Goal: Task Accomplishment & Management: Use online tool/utility

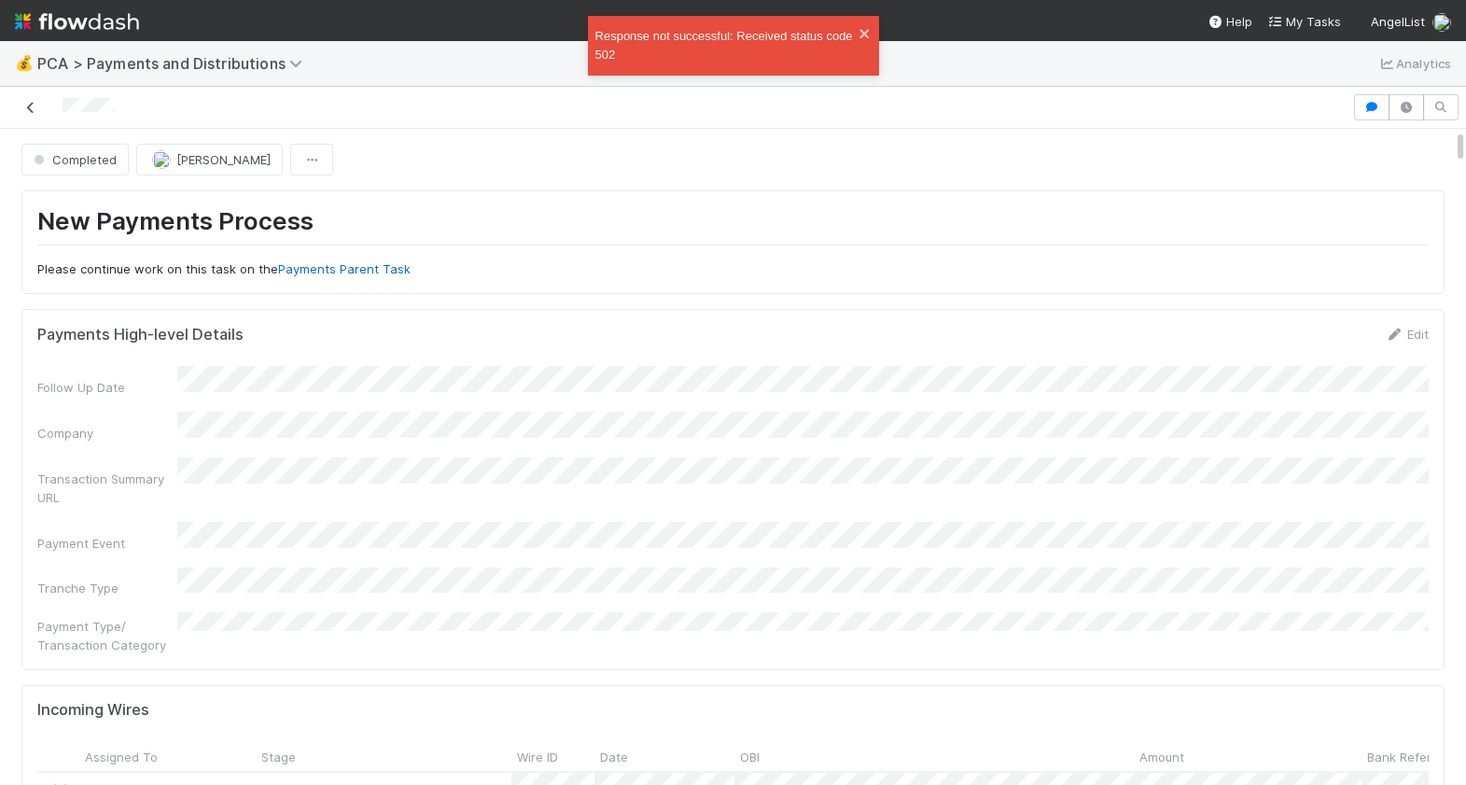
click at [39, 100] on link at bounding box center [30, 107] width 19 height 19
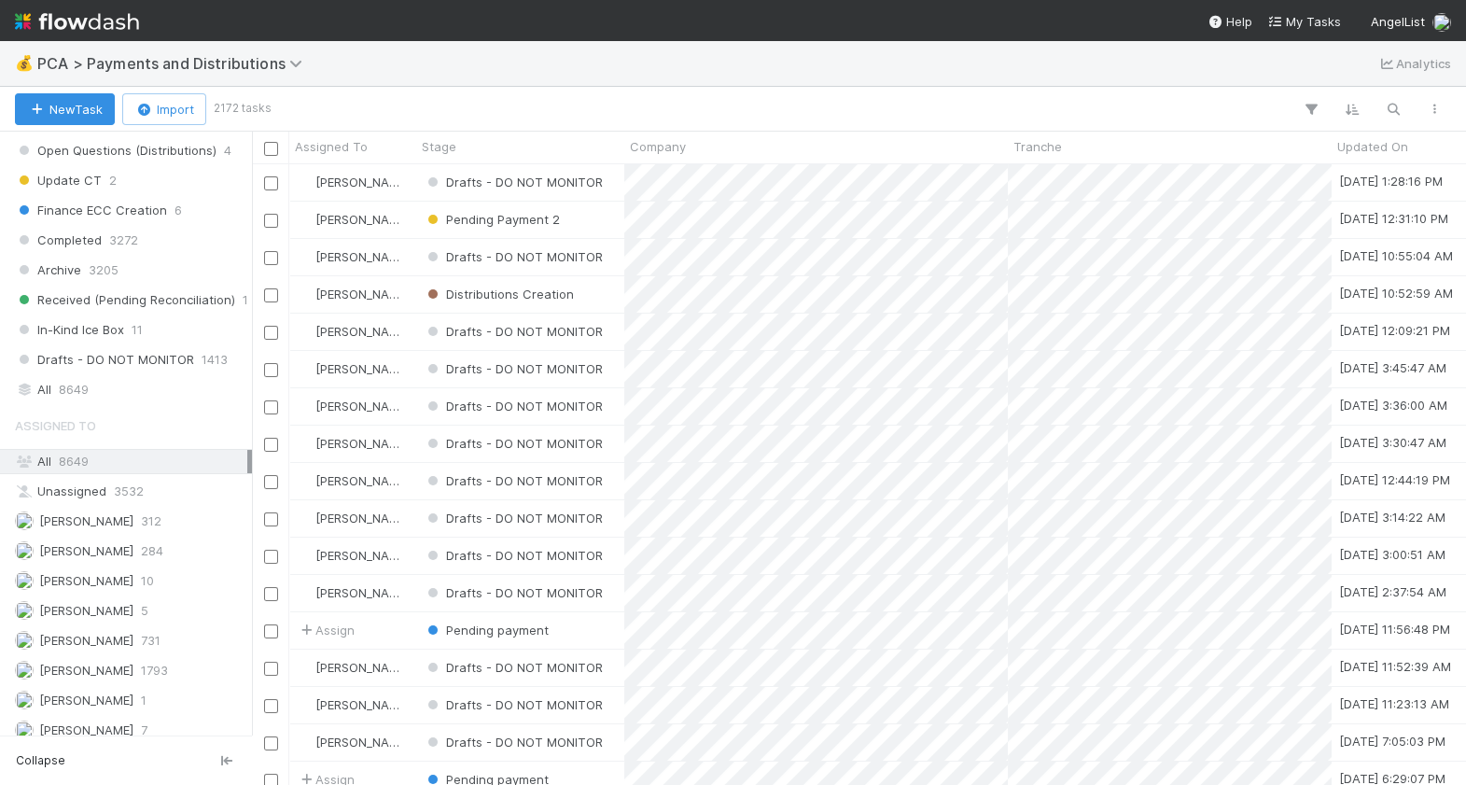
scroll to position [1352, 0]
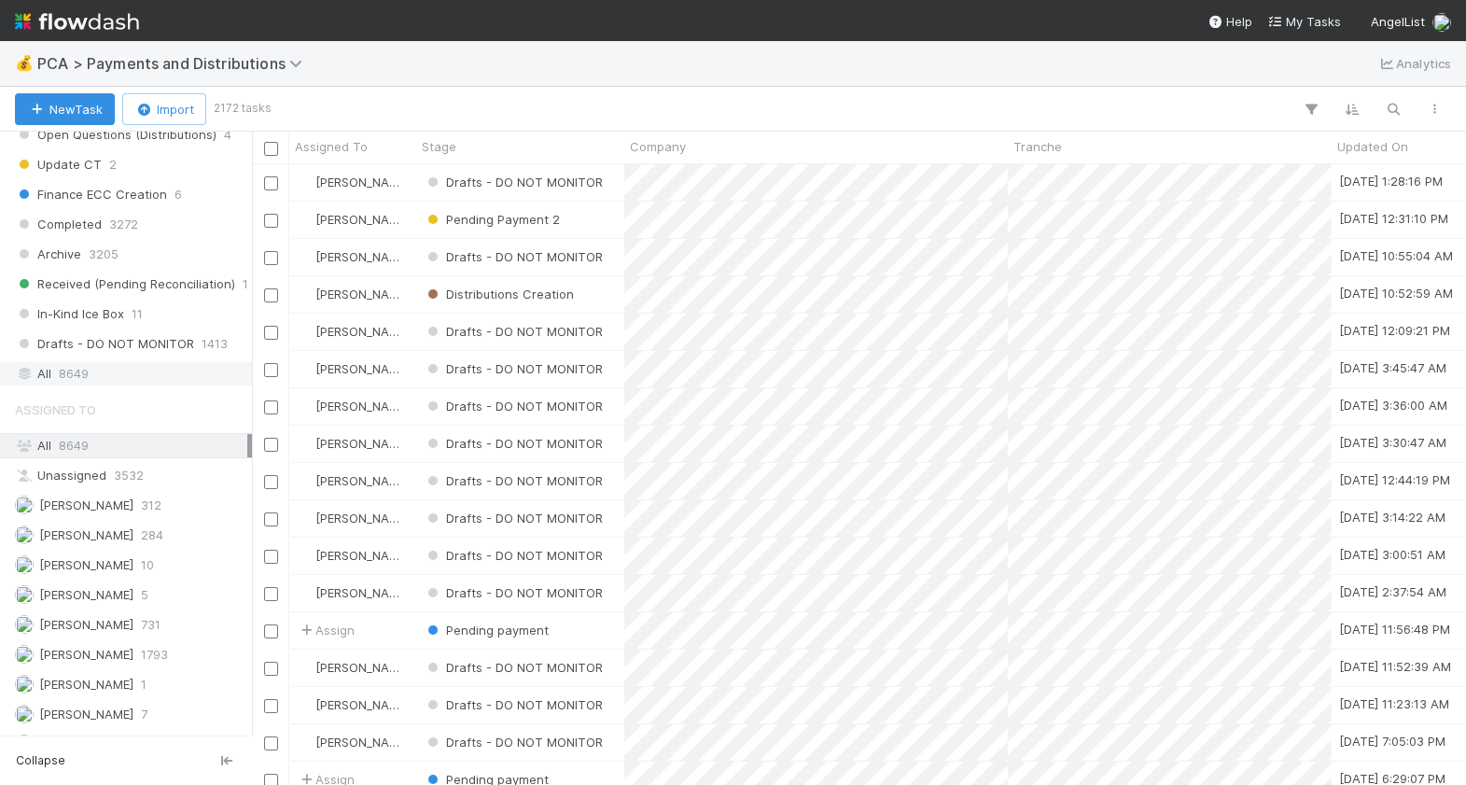
click at [101, 373] on div "All 8649" at bounding box center [131, 373] width 232 height 23
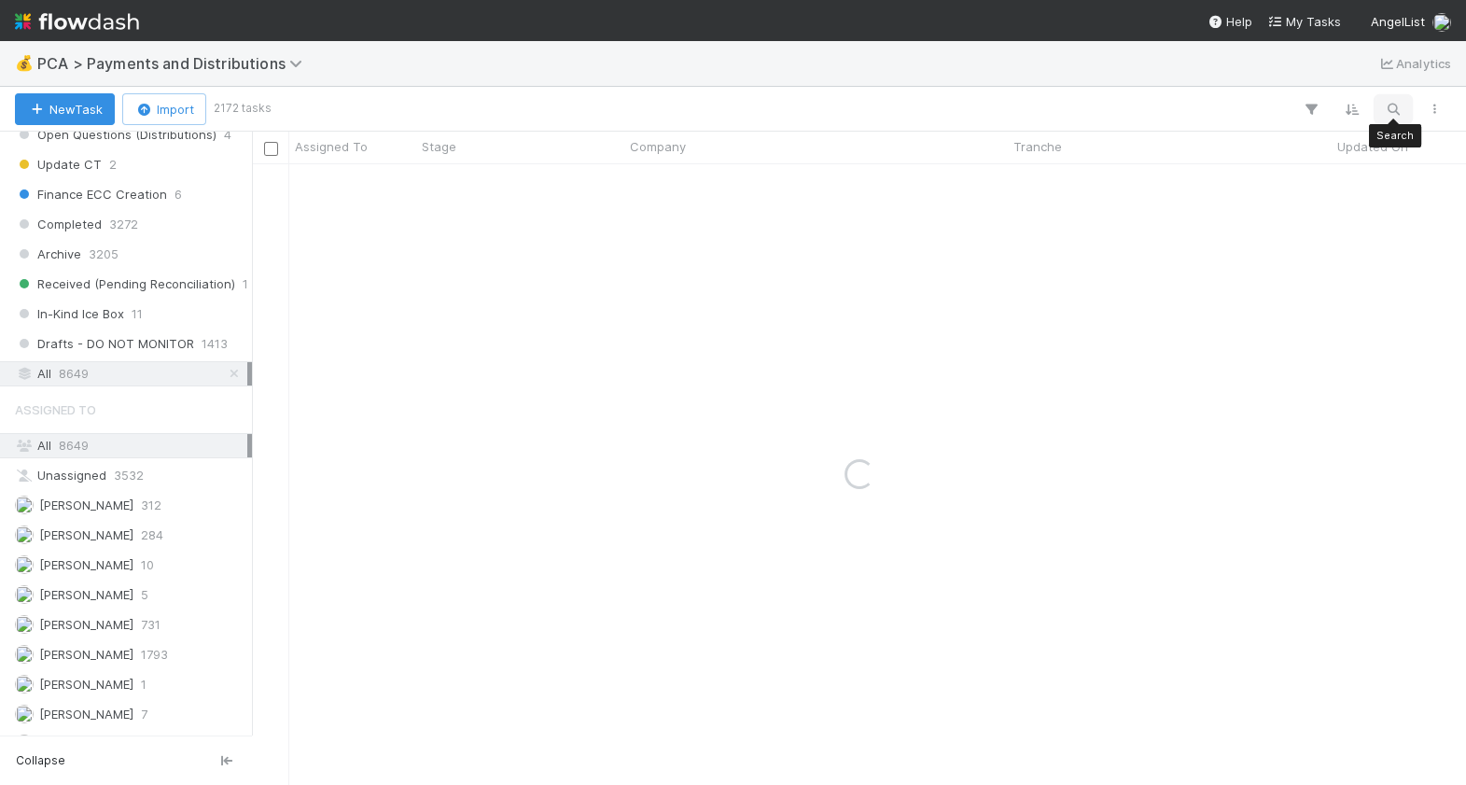
click at [1395, 114] on icon "button" at bounding box center [1393, 109] width 19 height 17
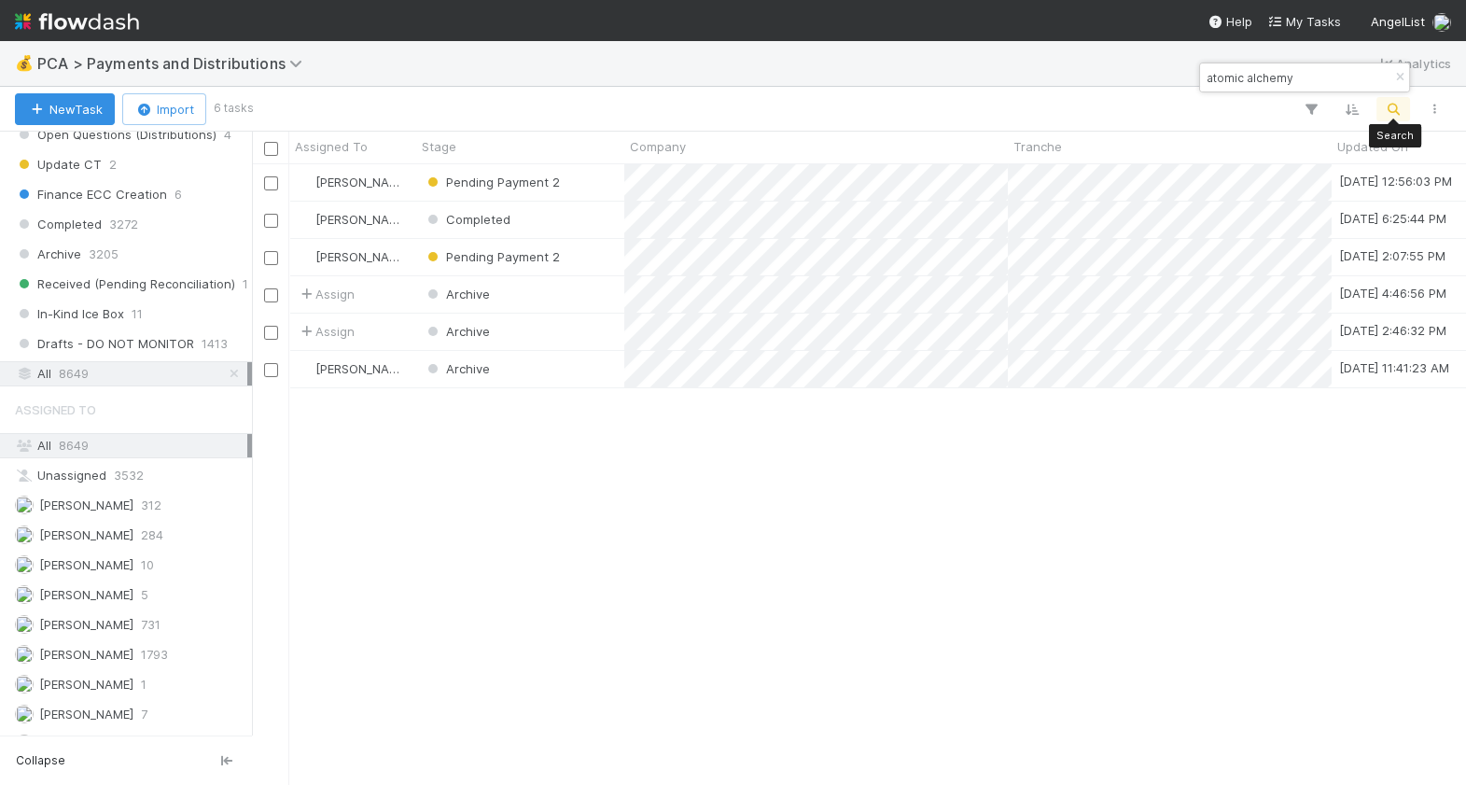
scroll to position [621, 1213]
type input "atomic alchemy"
click at [1030, 545] on div "Michael Guidi Pending Payment 2 8/20/25, 12:56:03 PM 8/19/25, 2:02:09 PM 0 0 0 …" at bounding box center [859, 474] width 1214 height 620
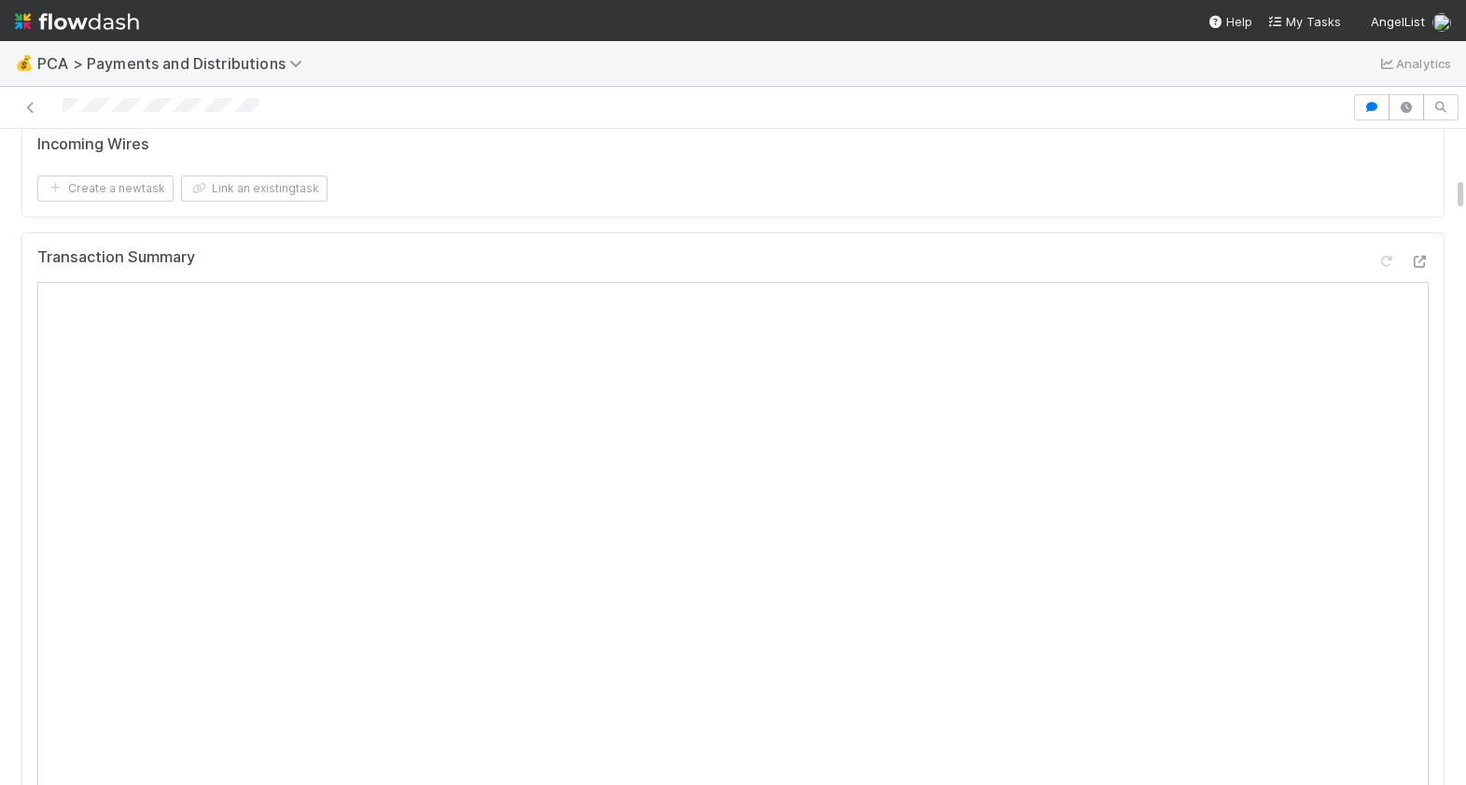
scroll to position [948, 0]
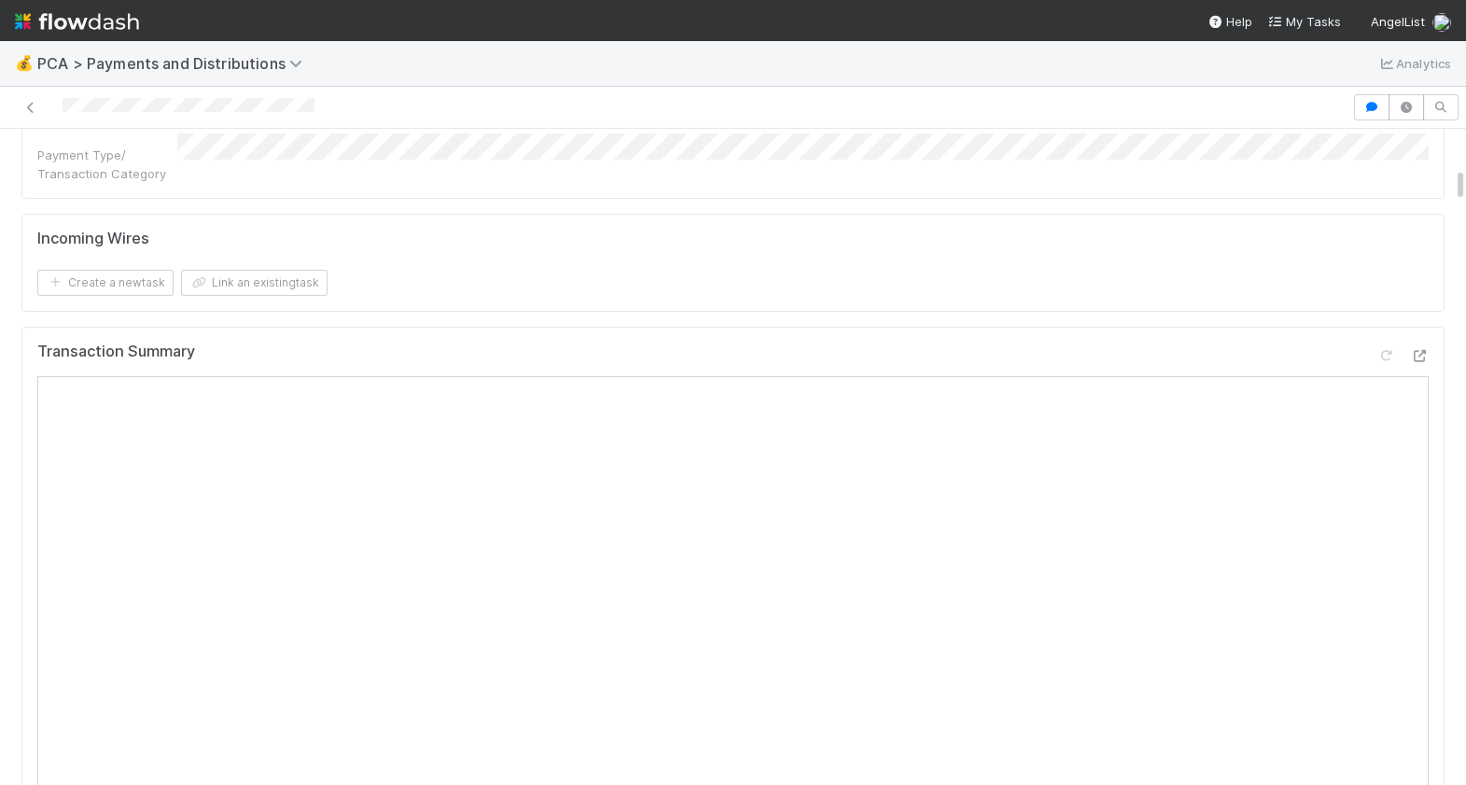
scroll to position [795, 0]
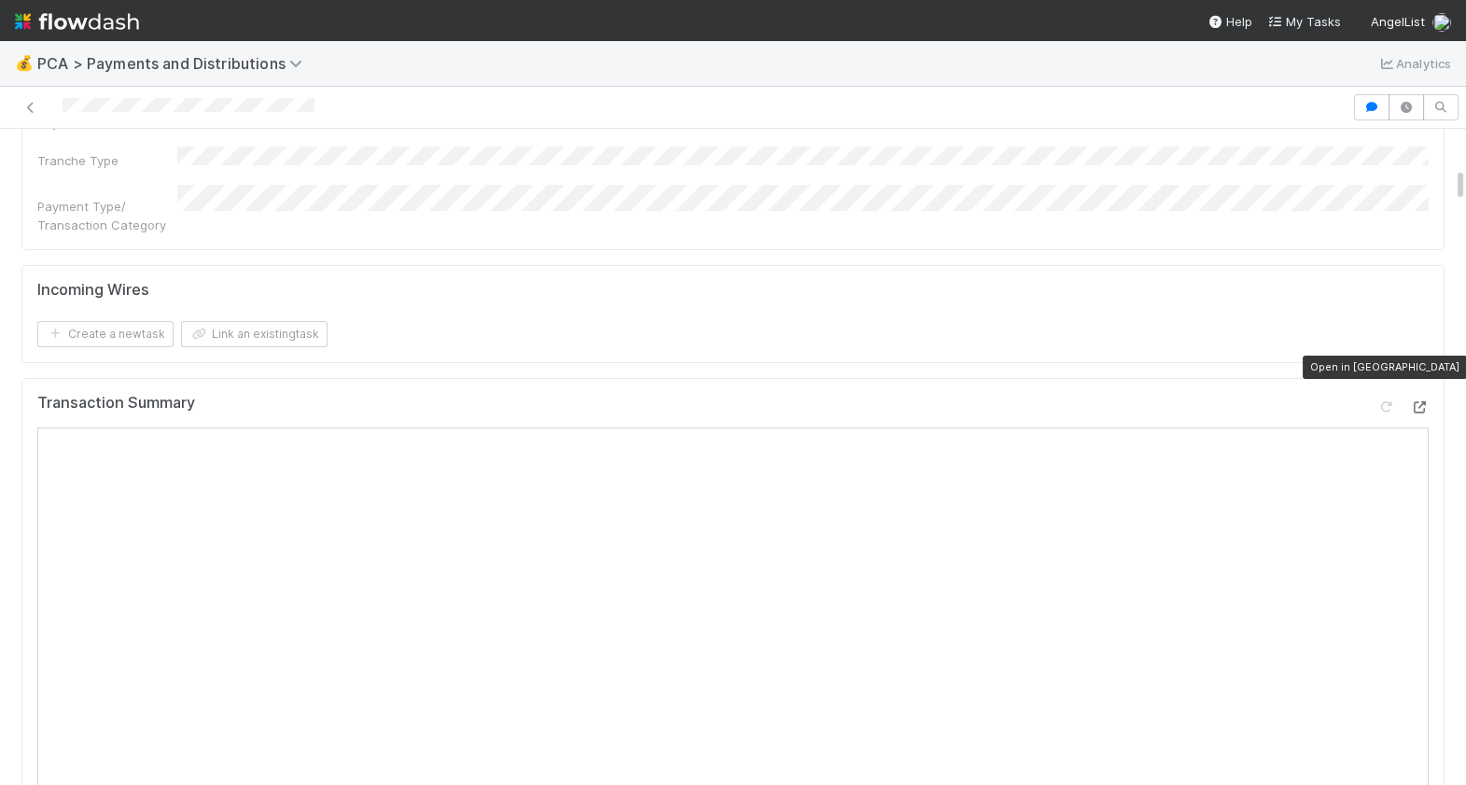
click at [1422, 401] on icon at bounding box center [1419, 407] width 19 height 12
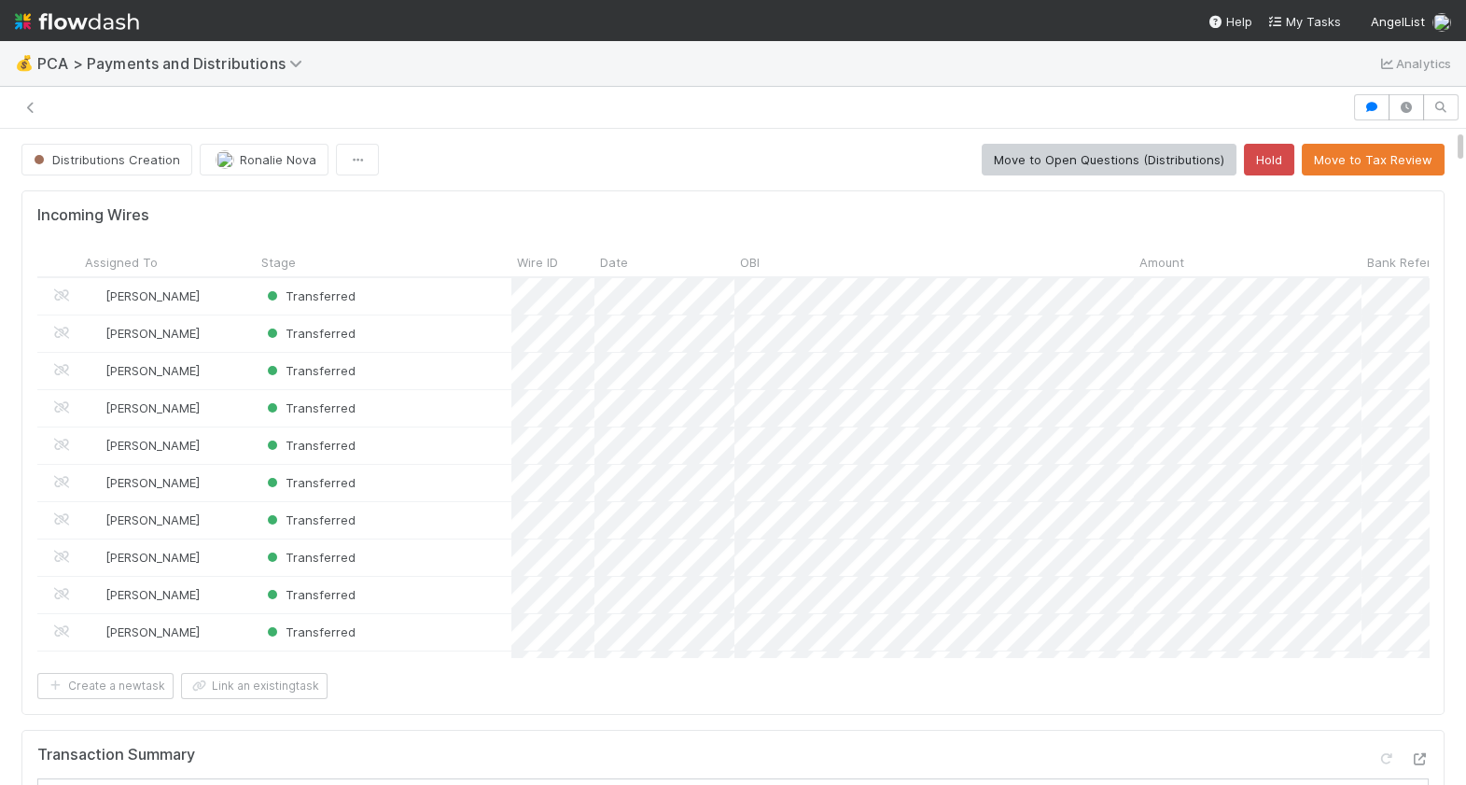
scroll to position [1, 0]
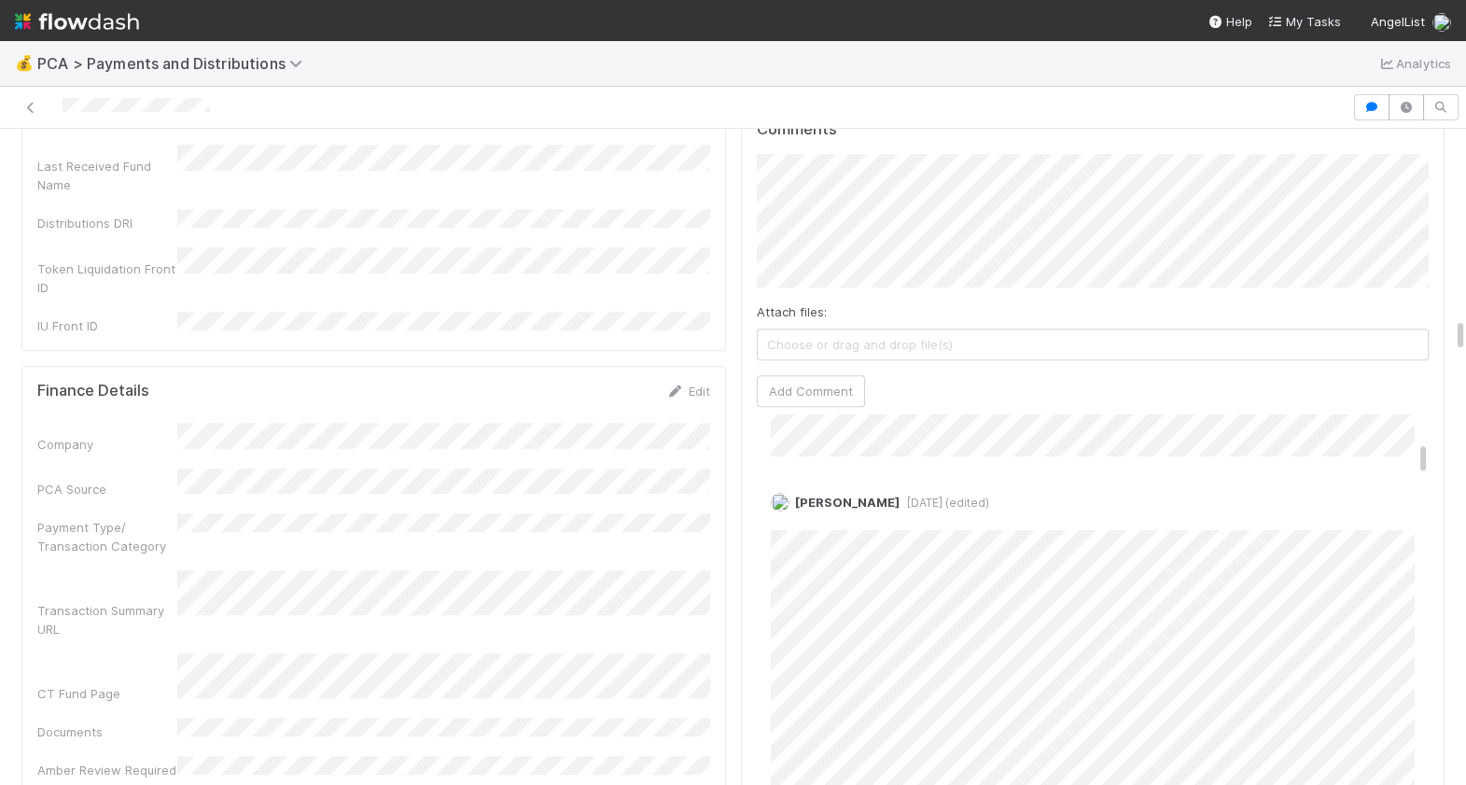
scroll to position [536, 0]
click at [792, 510] on div "Edit Delete" at bounding box center [1093, 519] width 645 height 19
click at [792, 512] on link "Edit" at bounding box center [796, 519] width 21 height 15
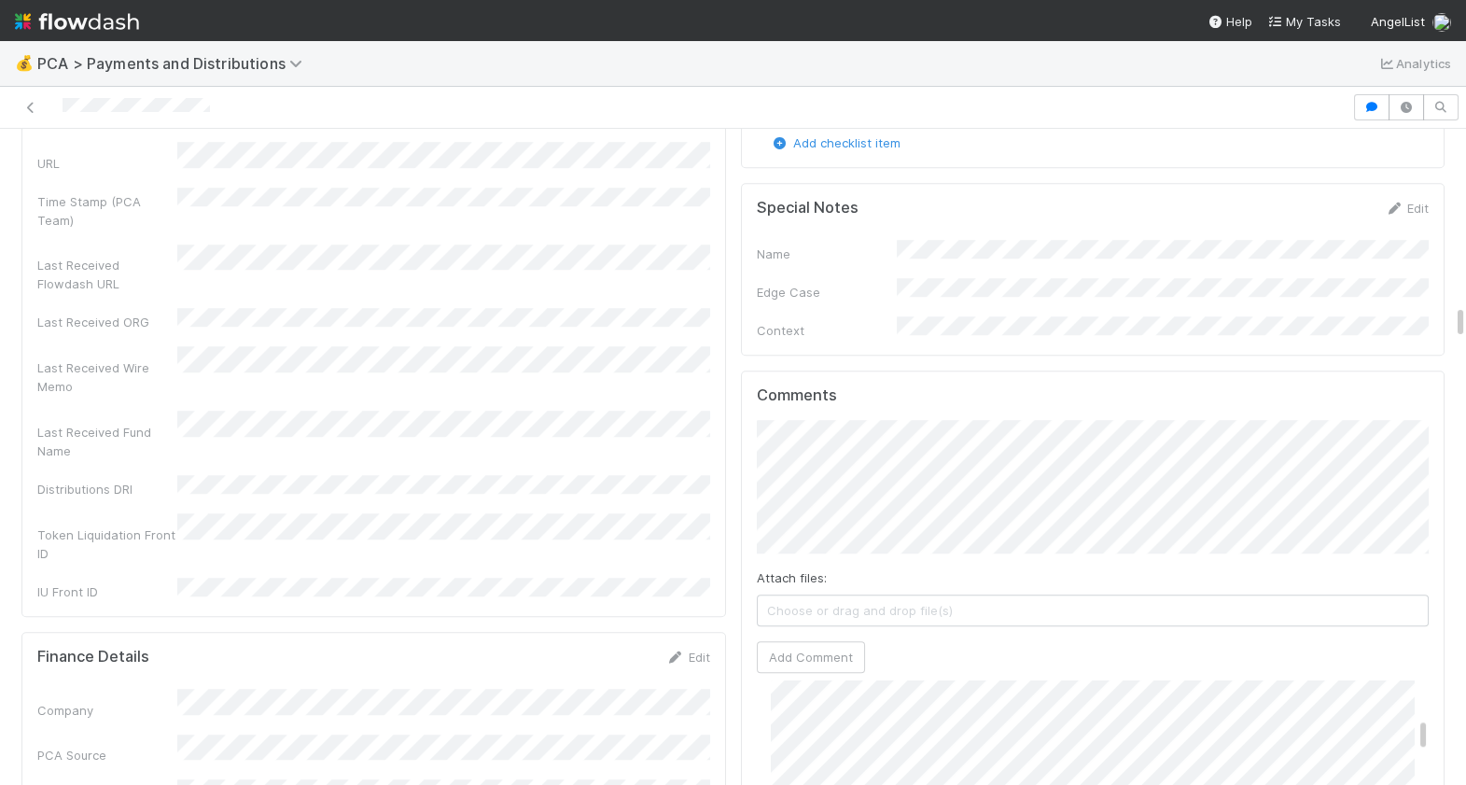
scroll to position [3537, 0]
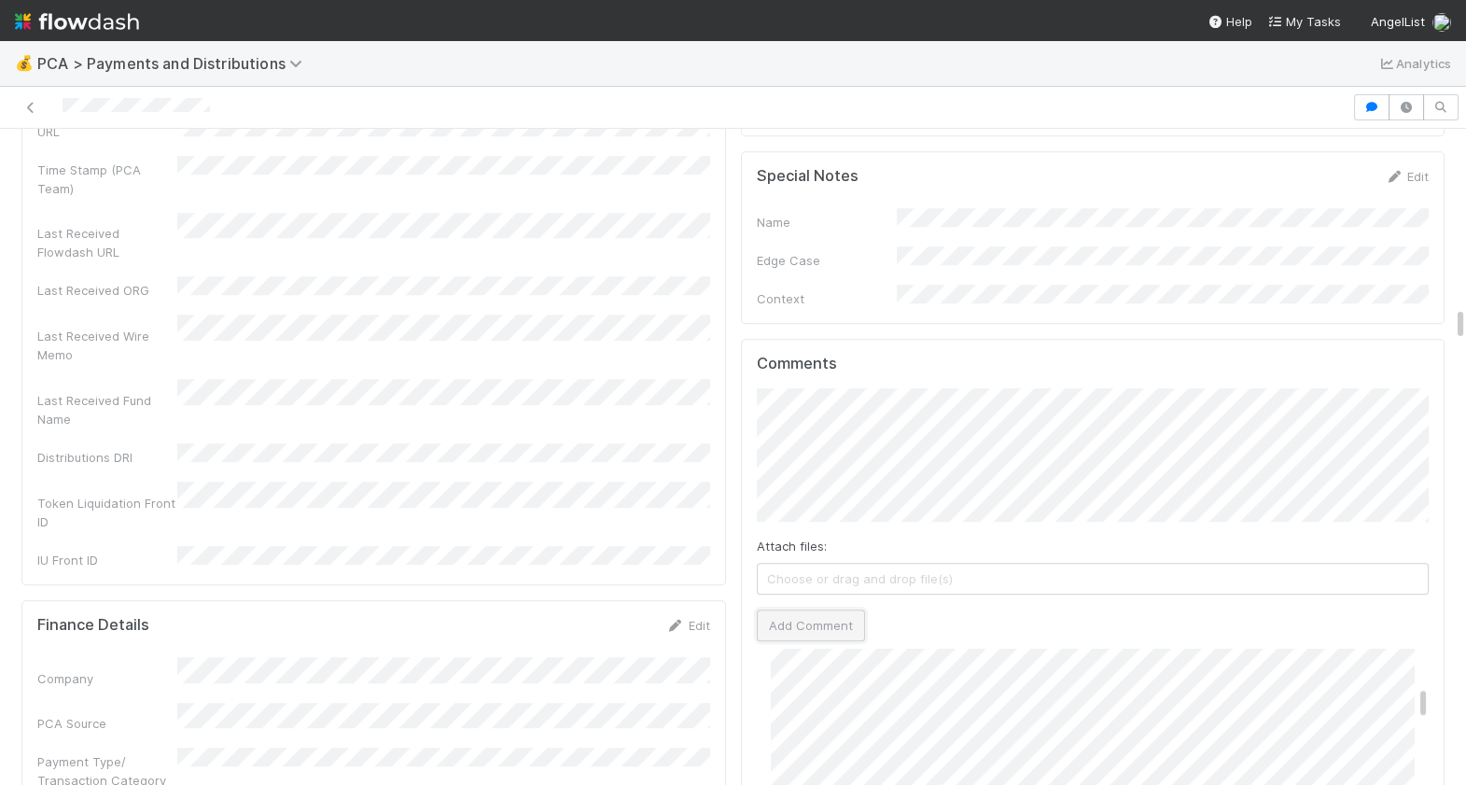
click at [829, 609] on button "Add Comment" at bounding box center [811, 625] width 108 height 32
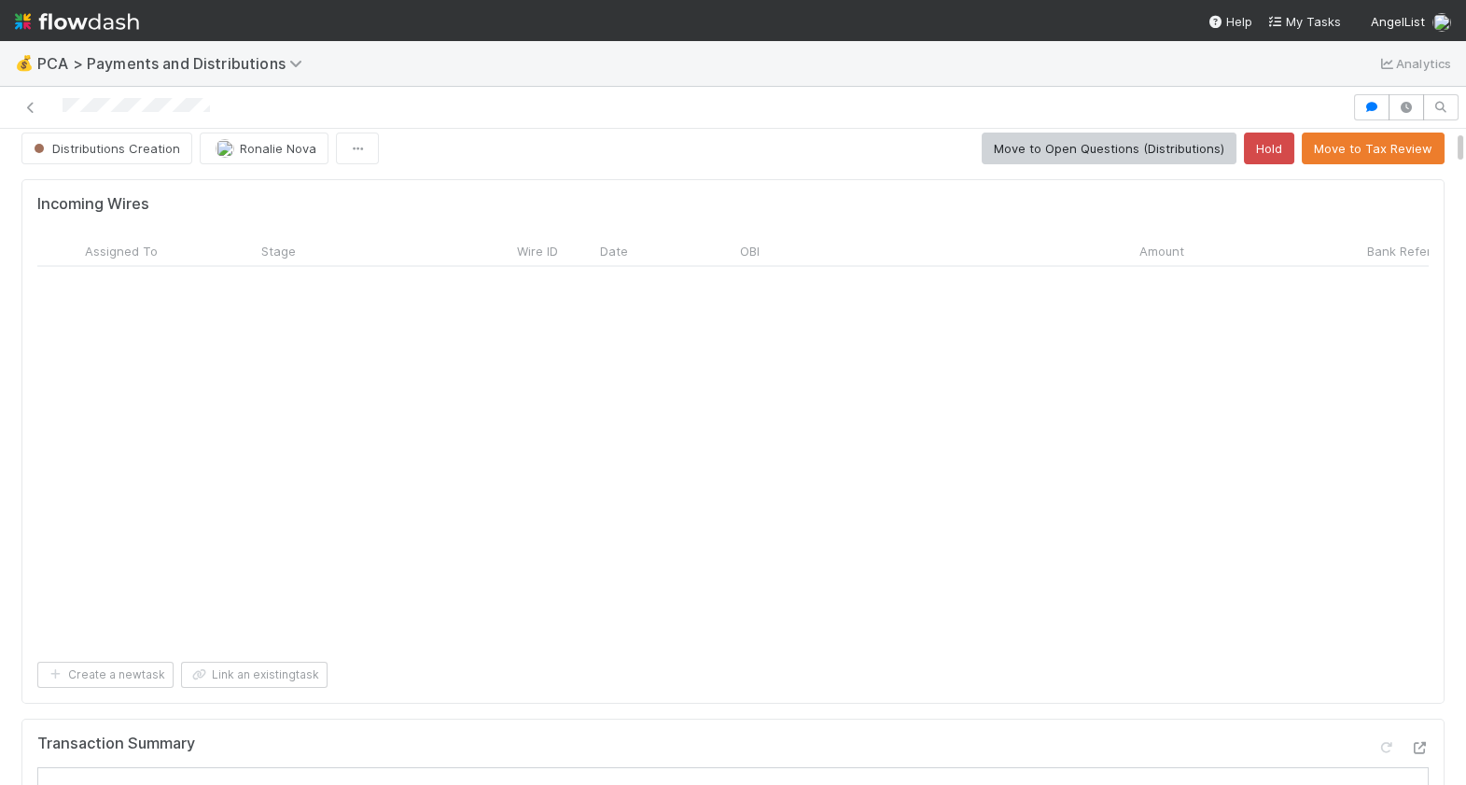
scroll to position [0, 0]
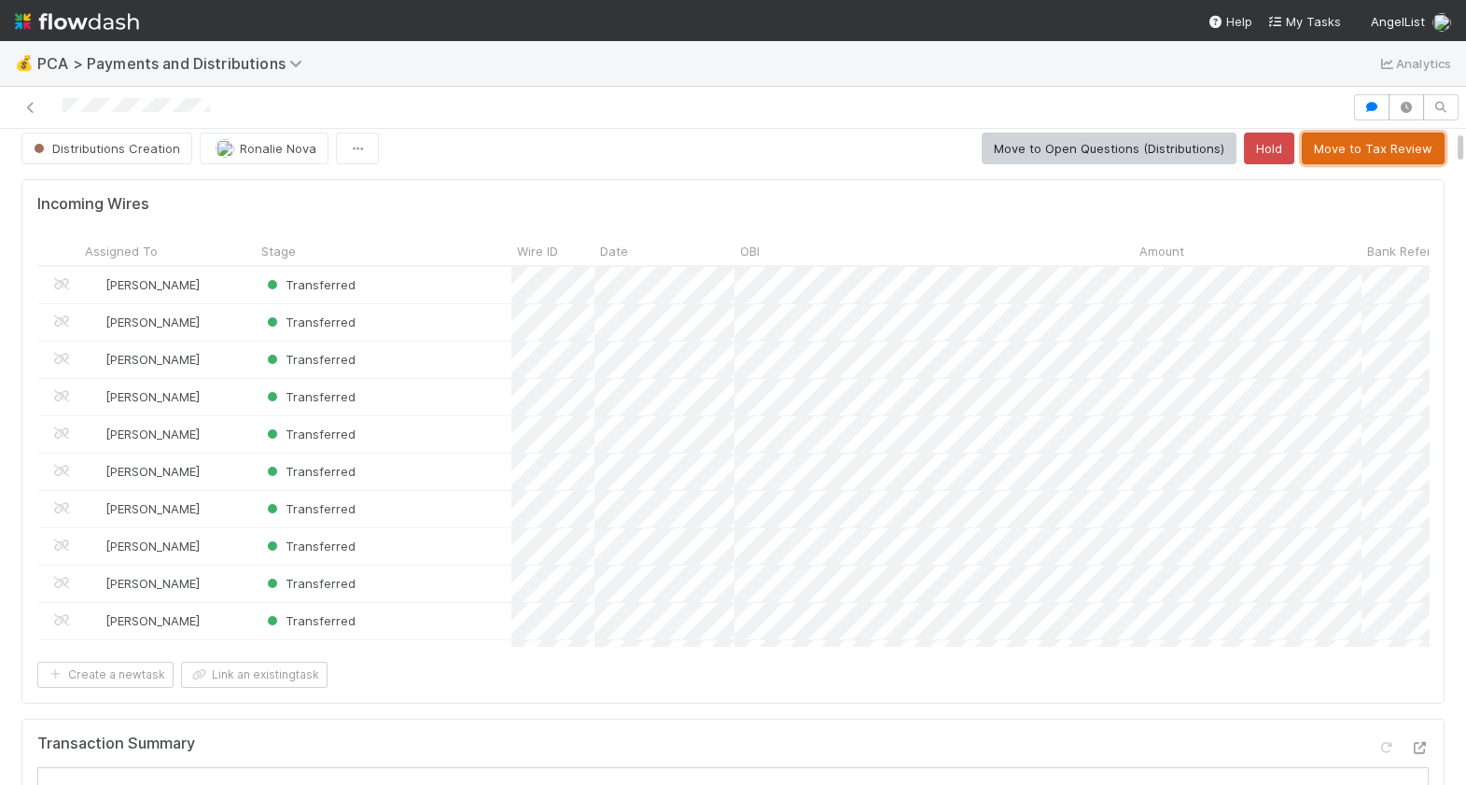
click at [1365, 148] on button "Move to Tax Review" at bounding box center [1373, 149] width 143 height 32
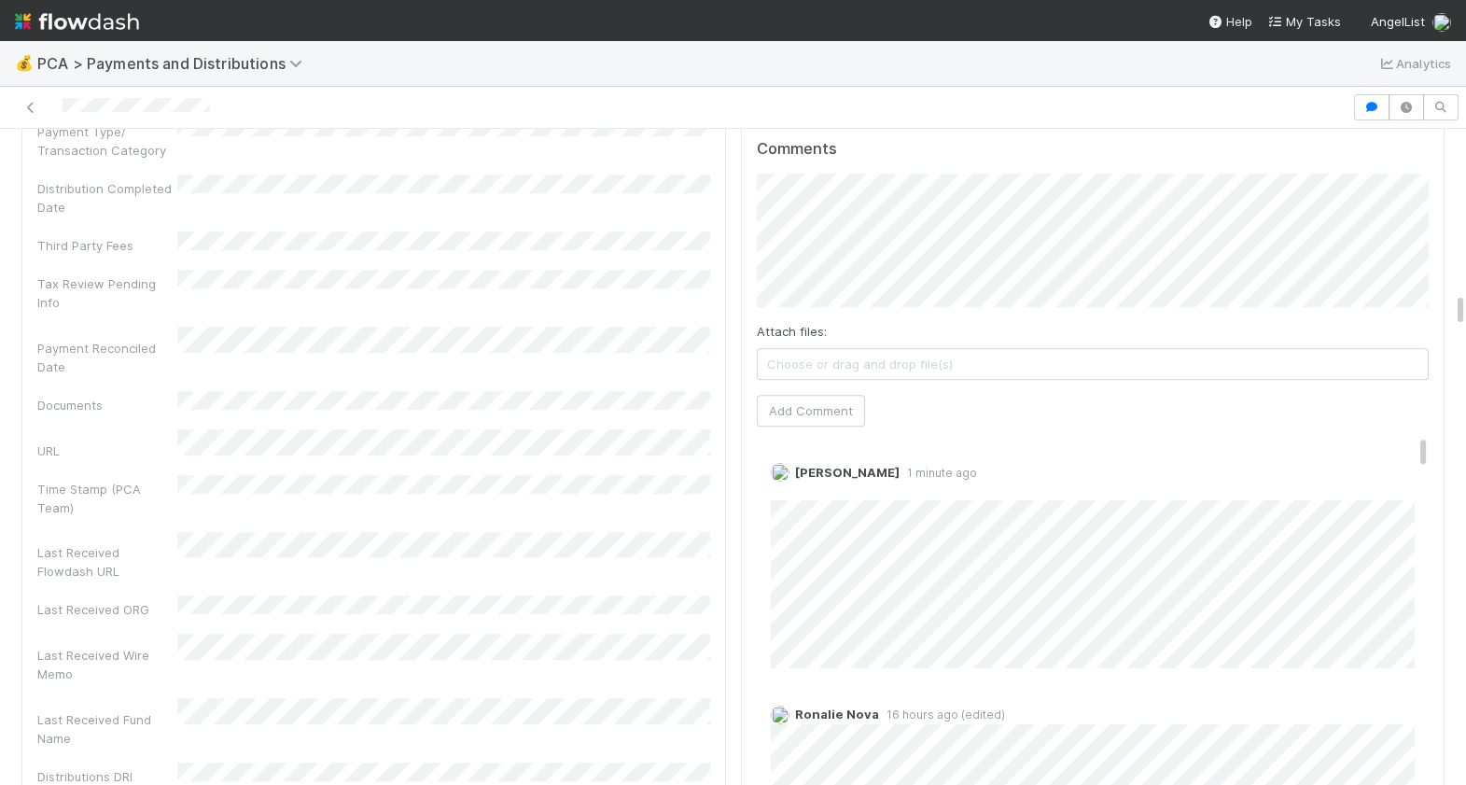
scroll to position [3213, 0]
click at [788, 488] on link "Edit" at bounding box center [796, 495] width 21 height 15
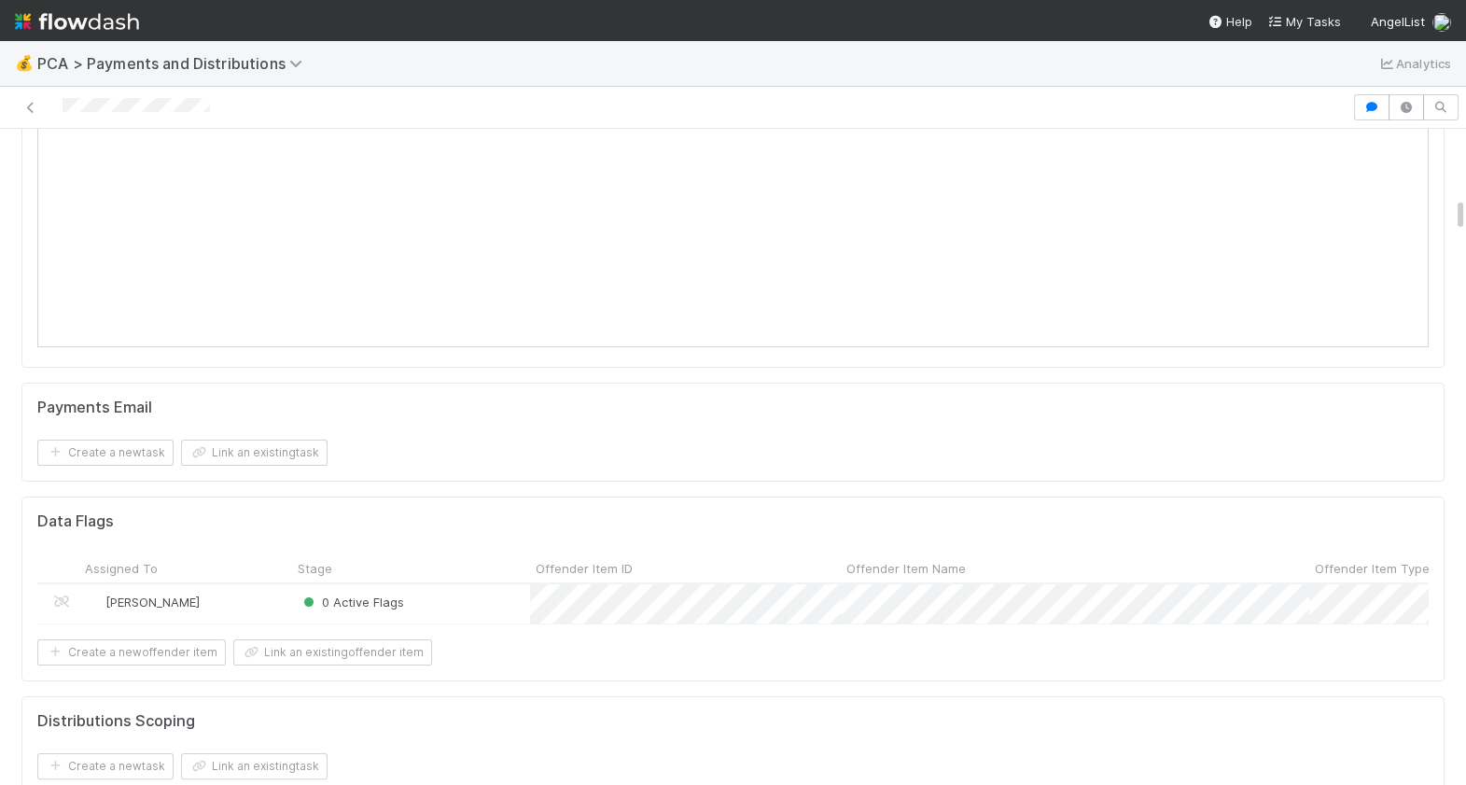
scroll to position [0, 0]
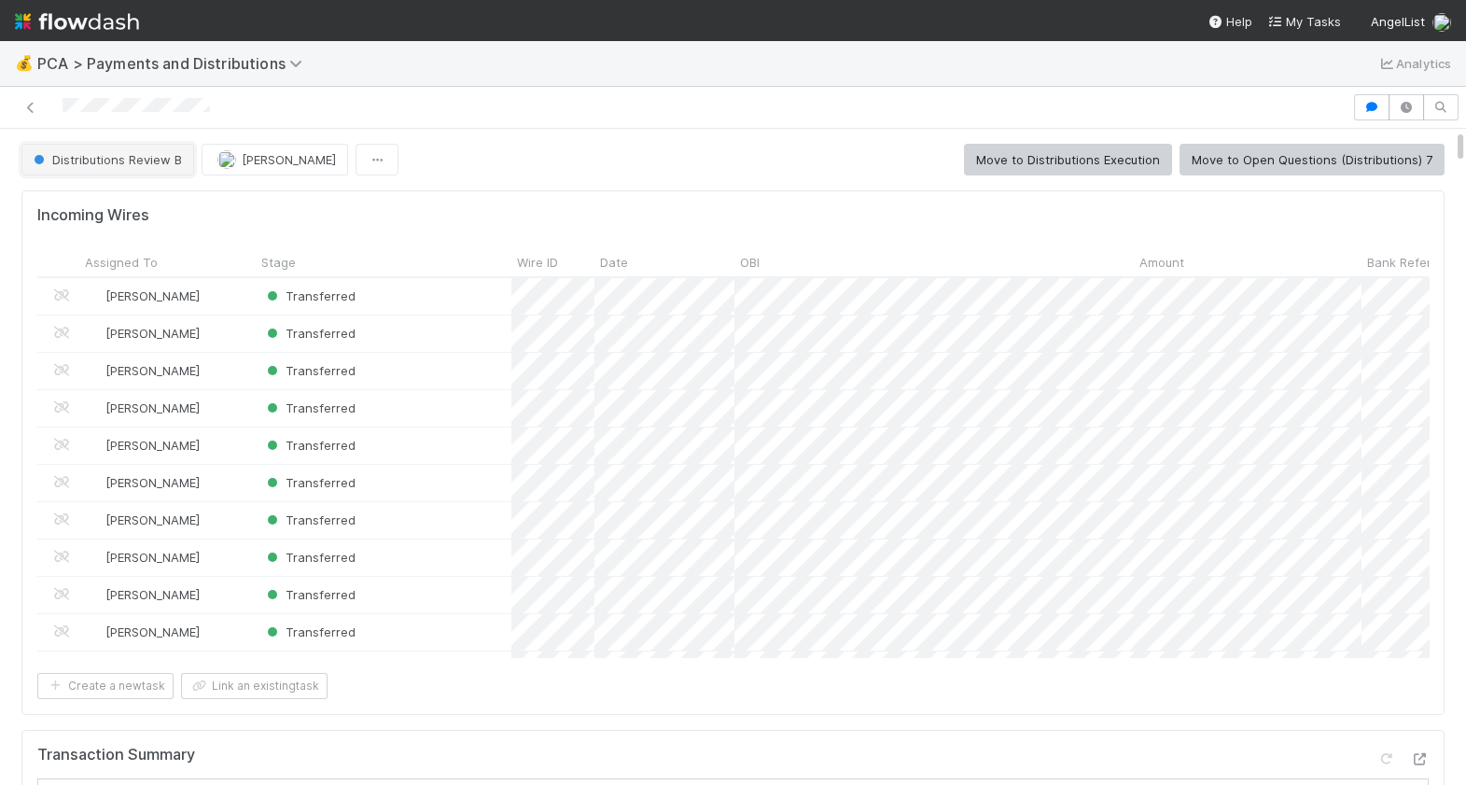
click at [133, 156] on span "Distributions Review B" at bounding box center [106, 159] width 152 height 15
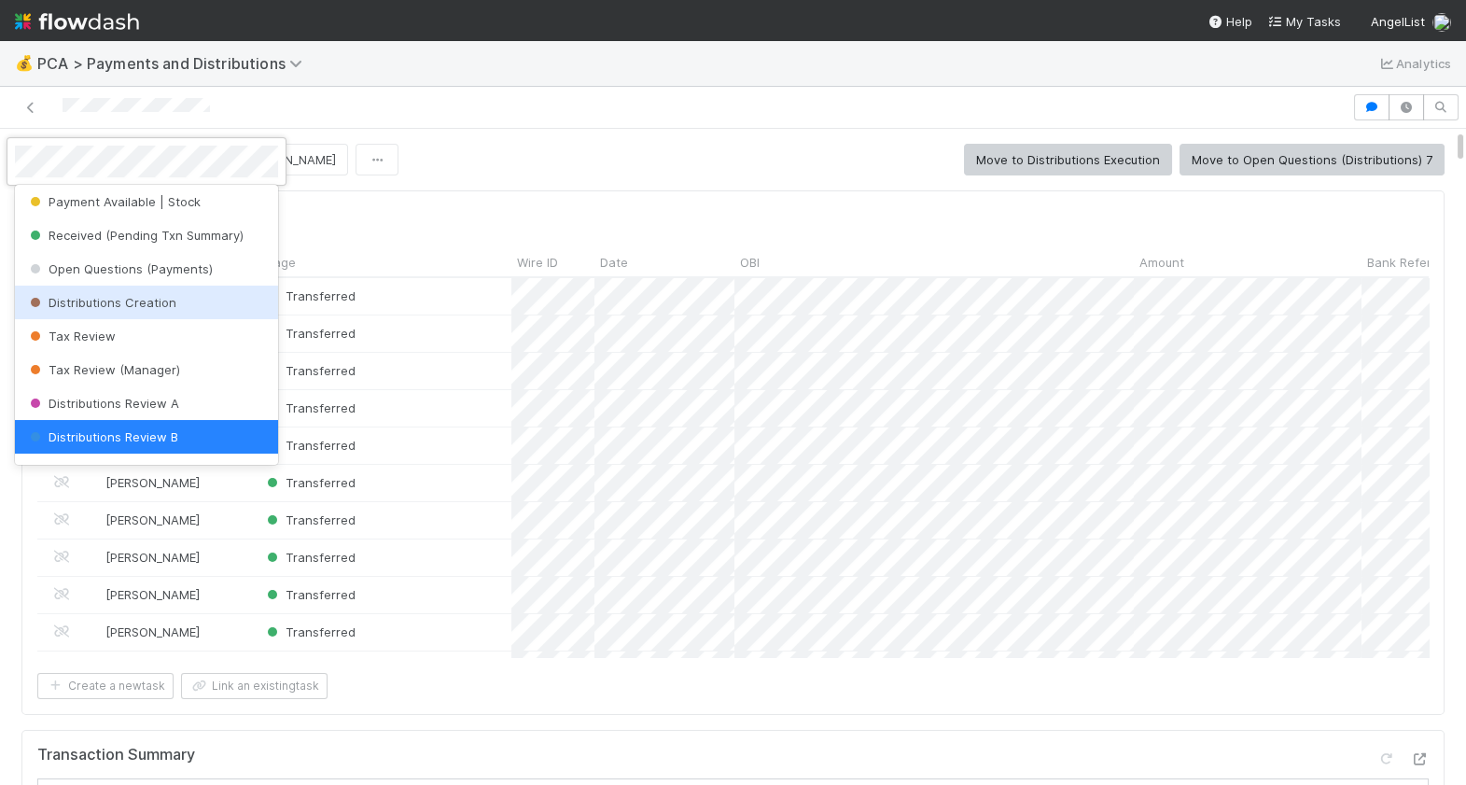
scroll to position [253, 0]
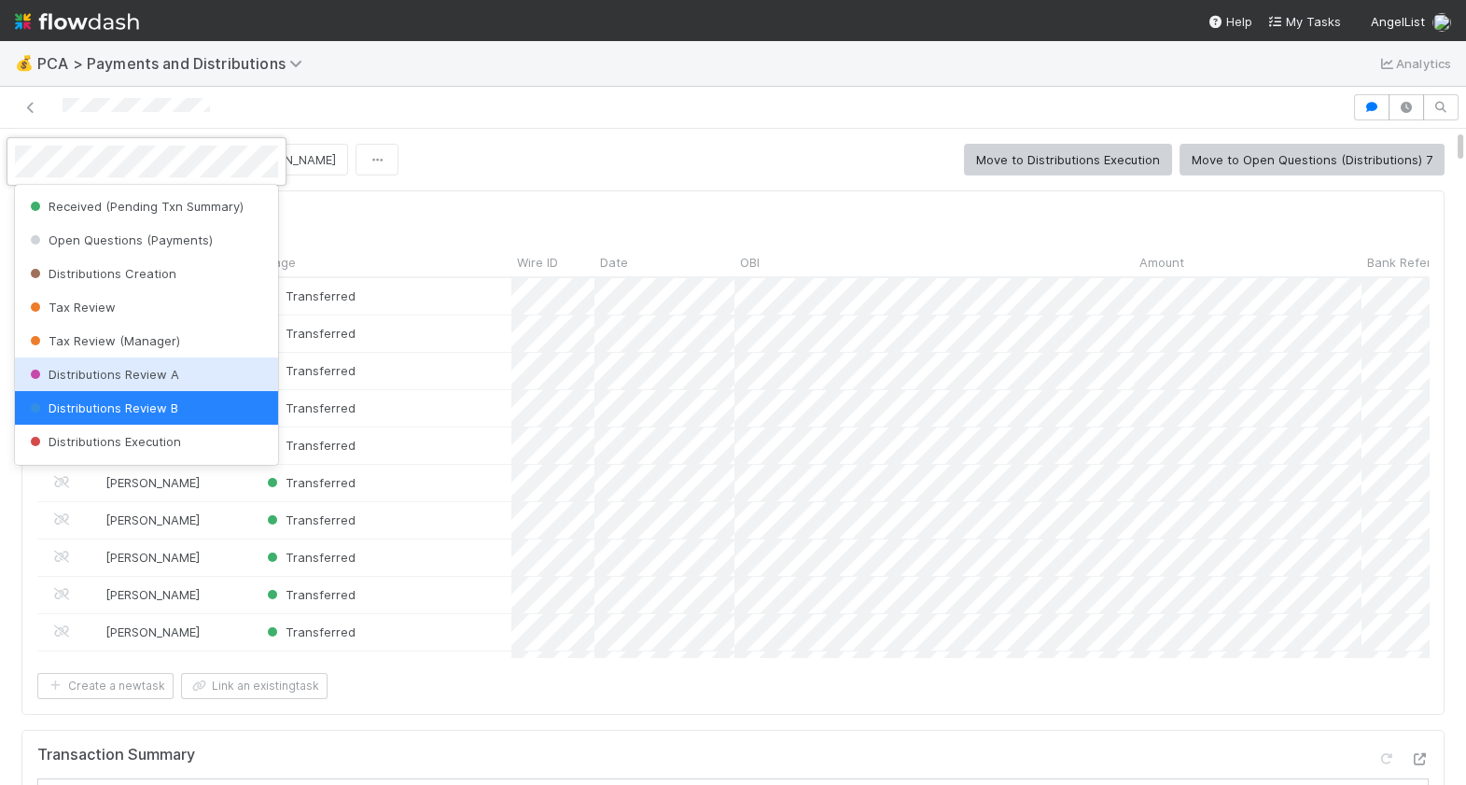
click at [171, 365] on div "Distributions Review A" at bounding box center [146, 374] width 263 height 34
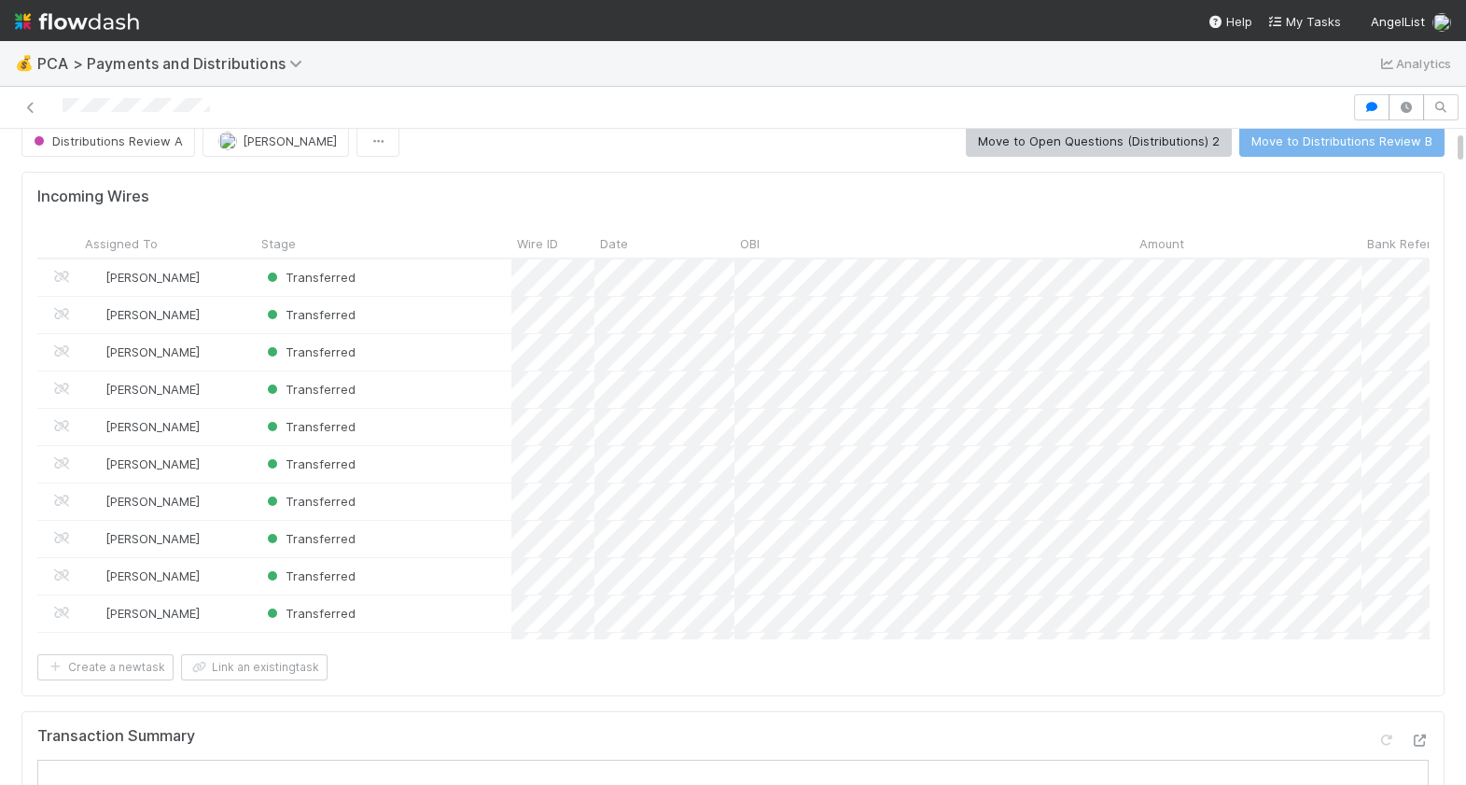
scroll to position [0, 0]
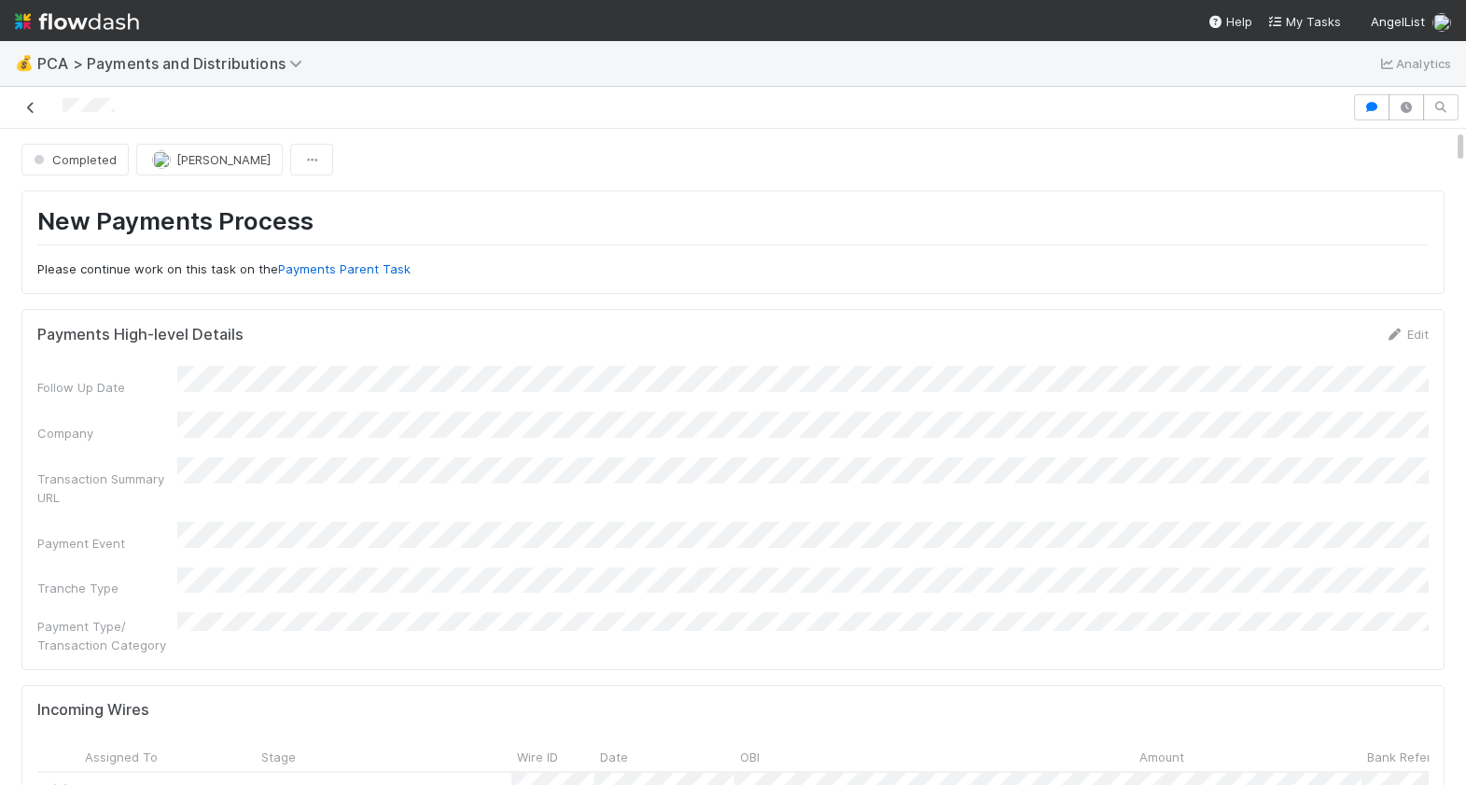
click at [32, 107] on icon at bounding box center [30, 108] width 19 height 12
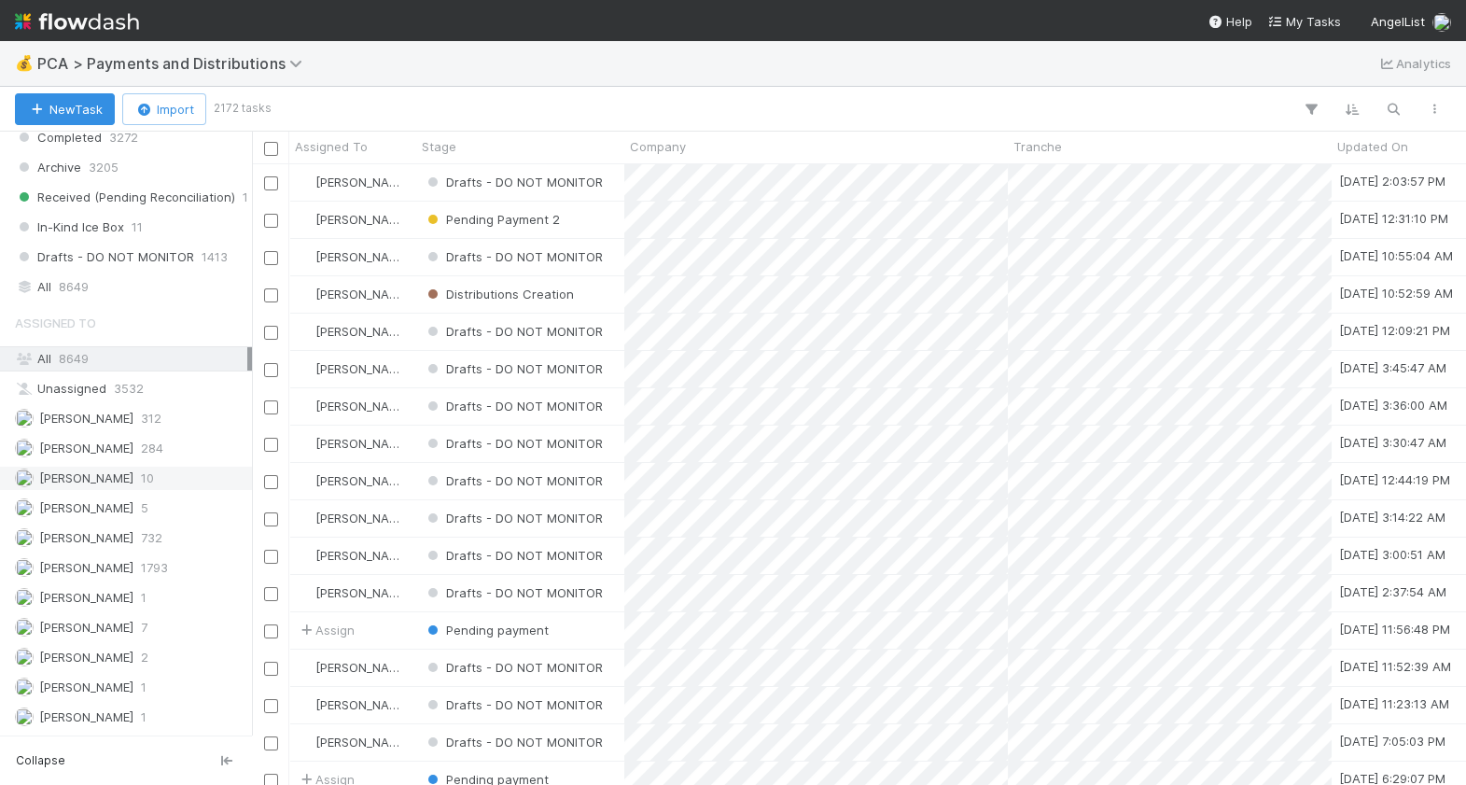
scroll to position [1377, 0]
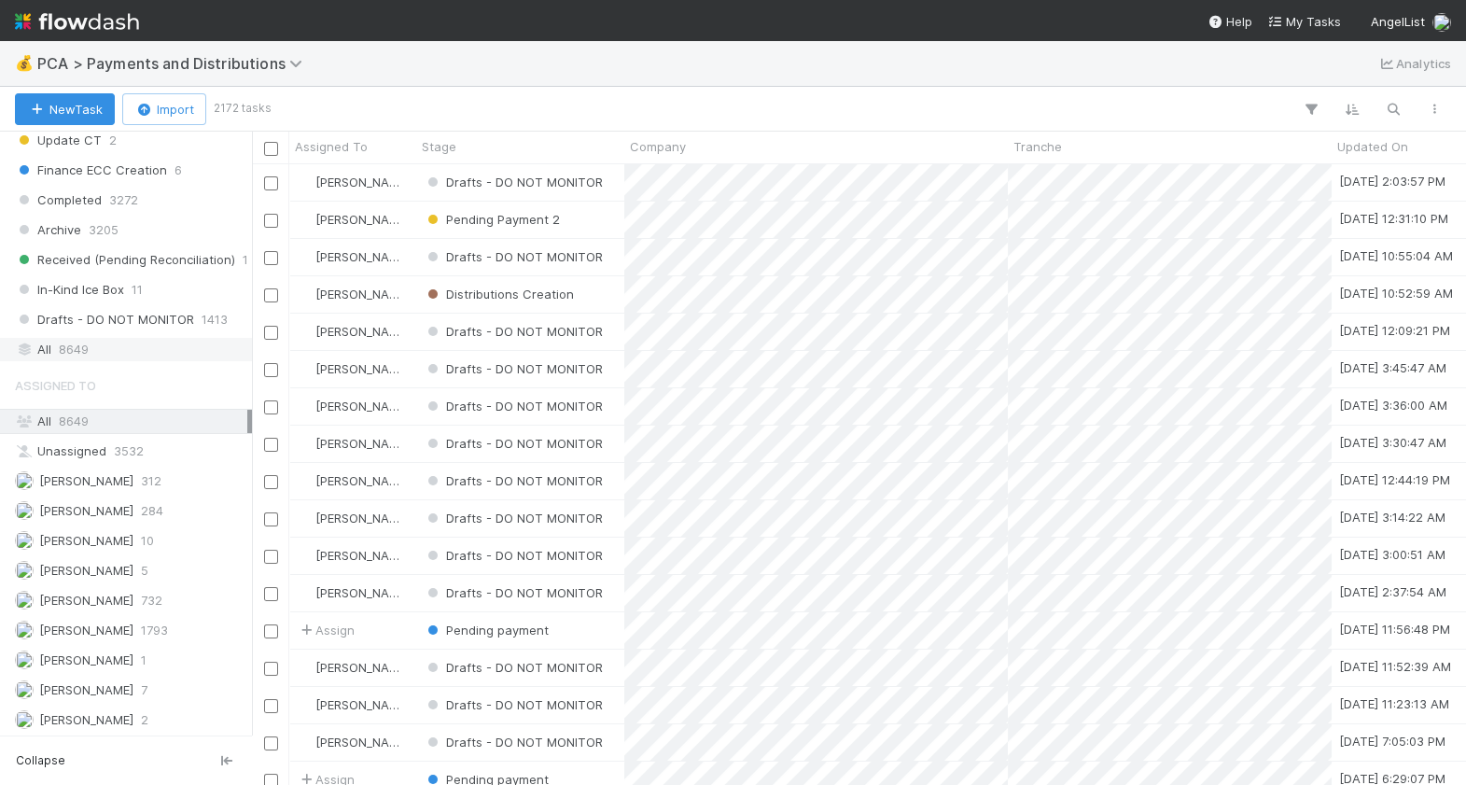
click at [116, 344] on div "All 8649" at bounding box center [131, 349] width 232 height 23
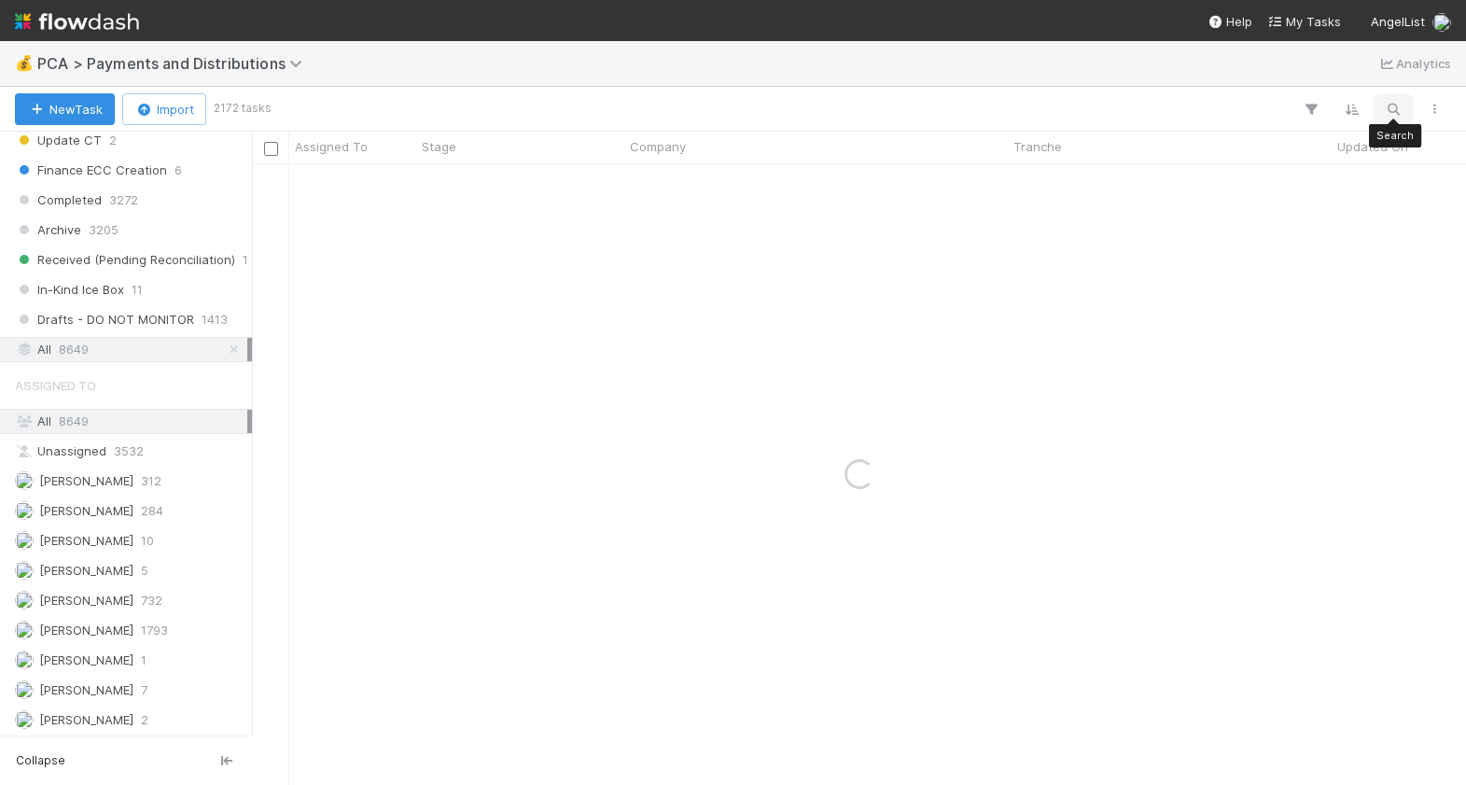
click at [1391, 112] on icon "button" at bounding box center [1393, 109] width 19 height 17
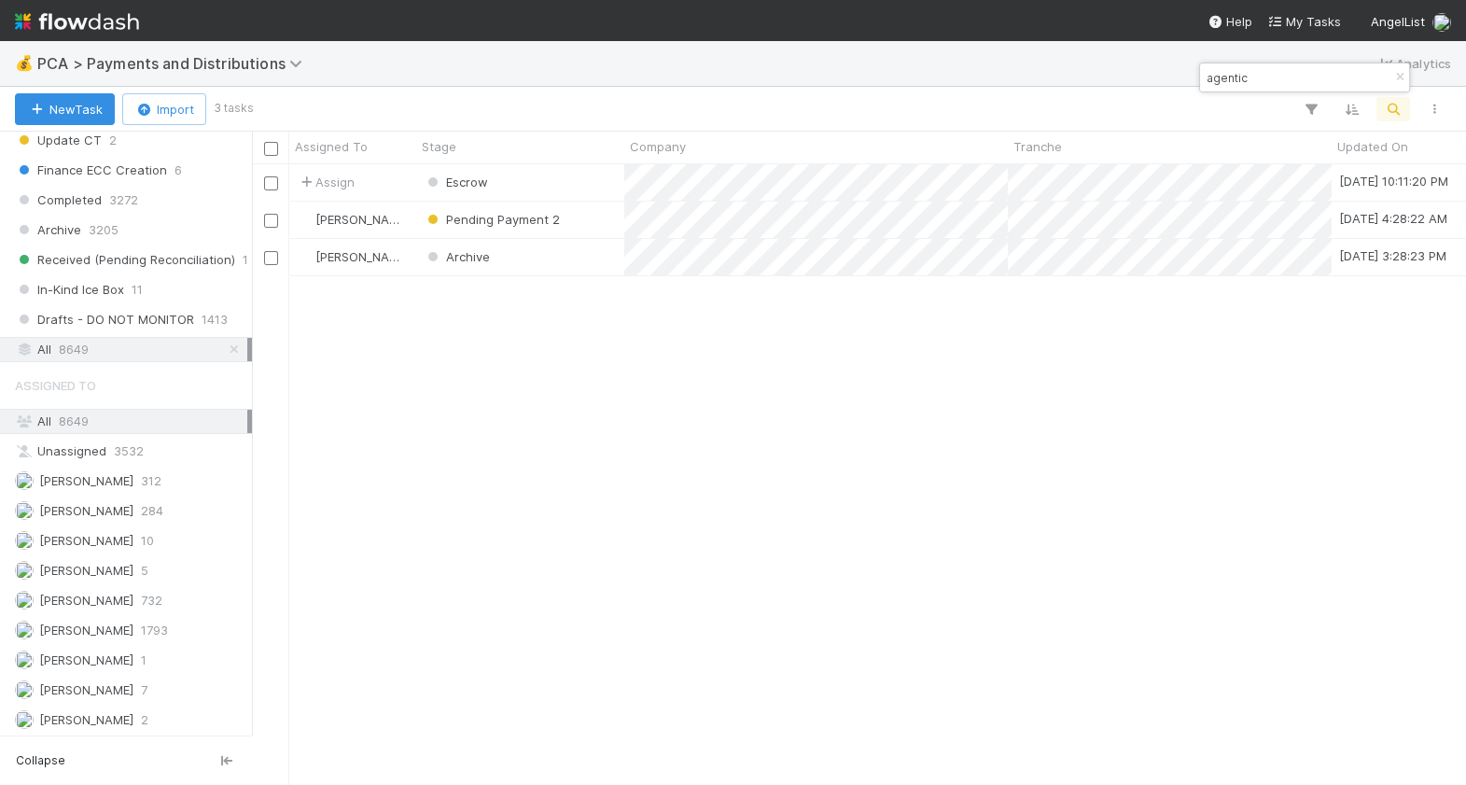
scroll to position [621, 1213]
type input "agentic"
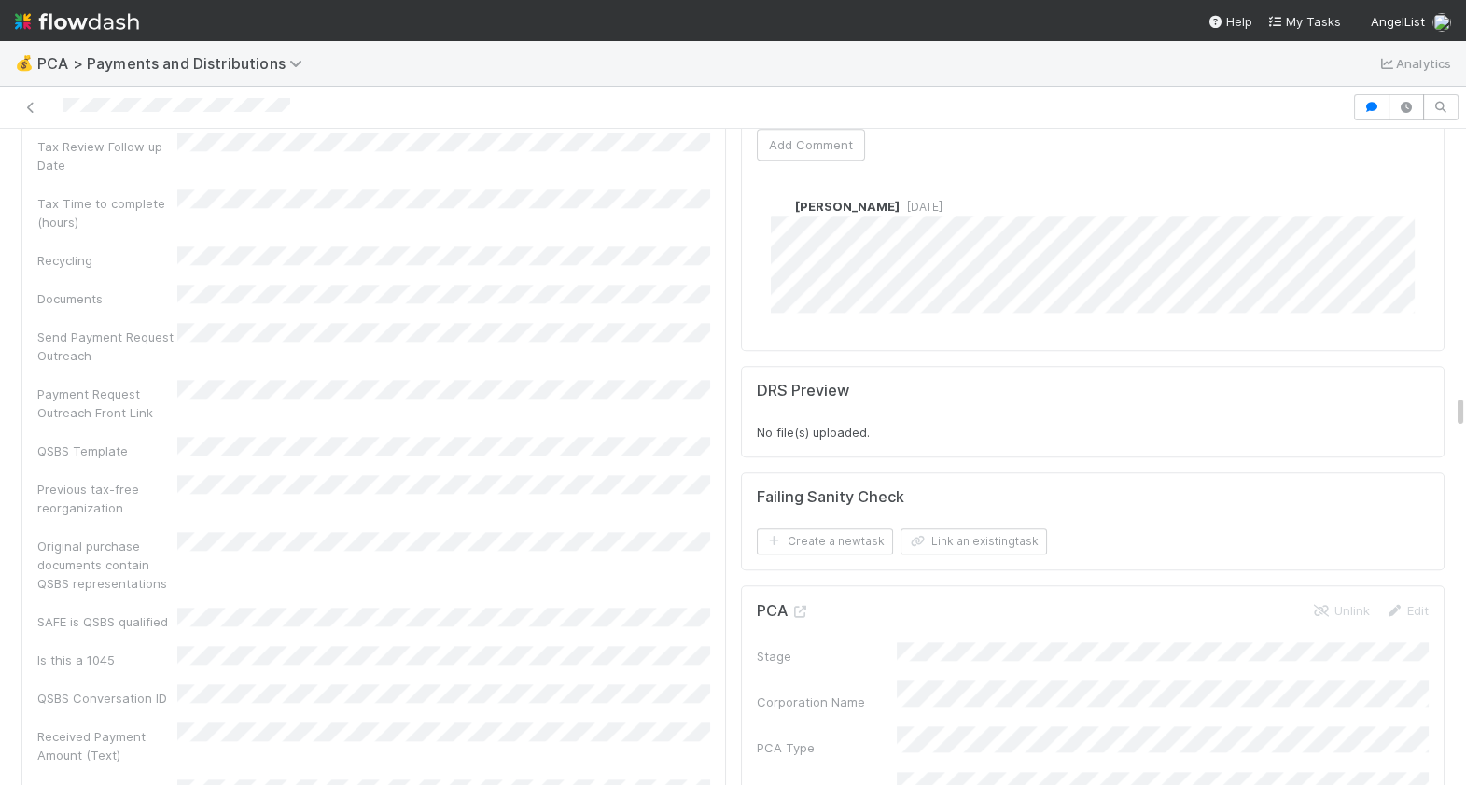
scroll to position [4977, 0]
click at [803, 598] on icon at bounding box center [800, 604] width 19 height 12
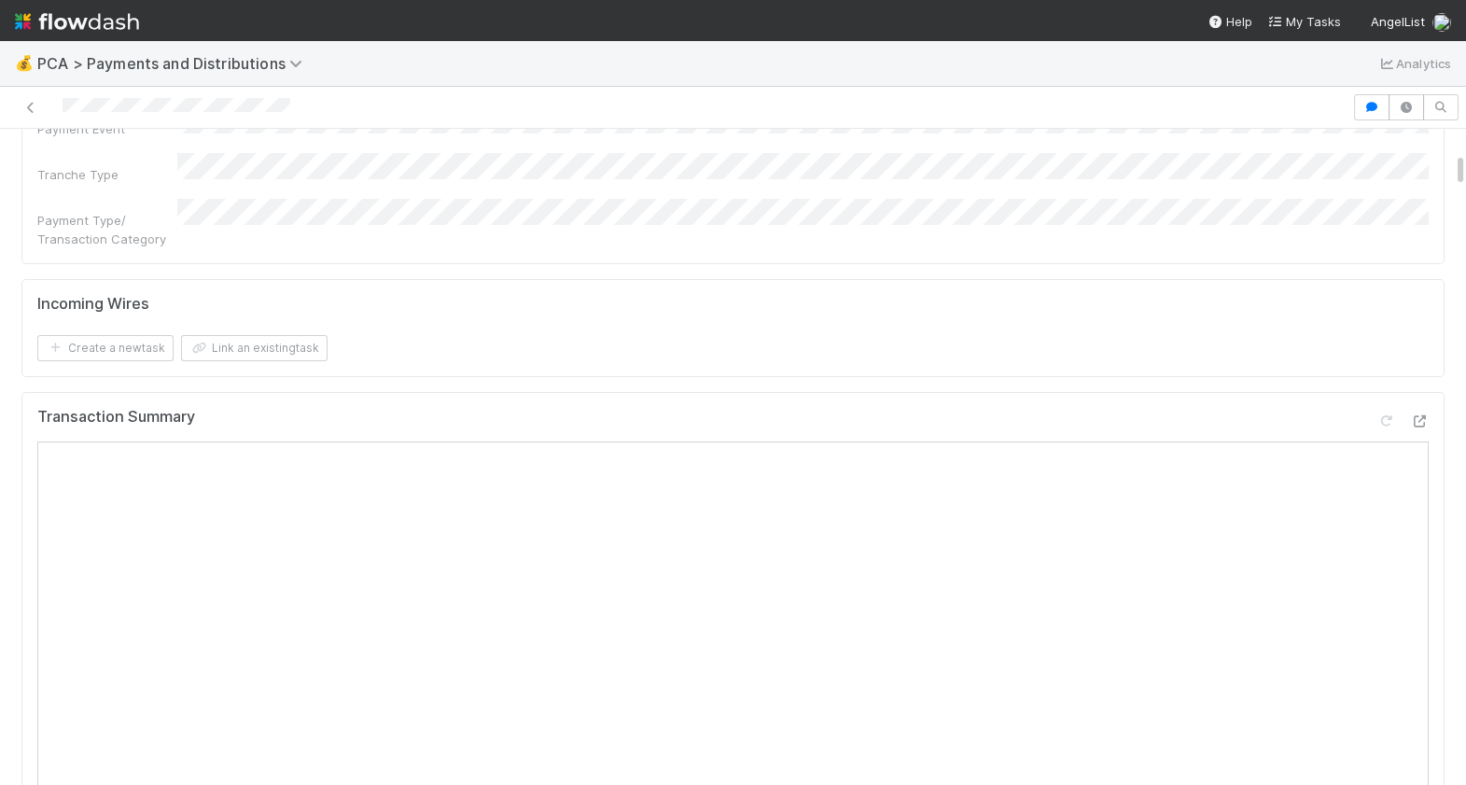
scroll to position [507, 0]
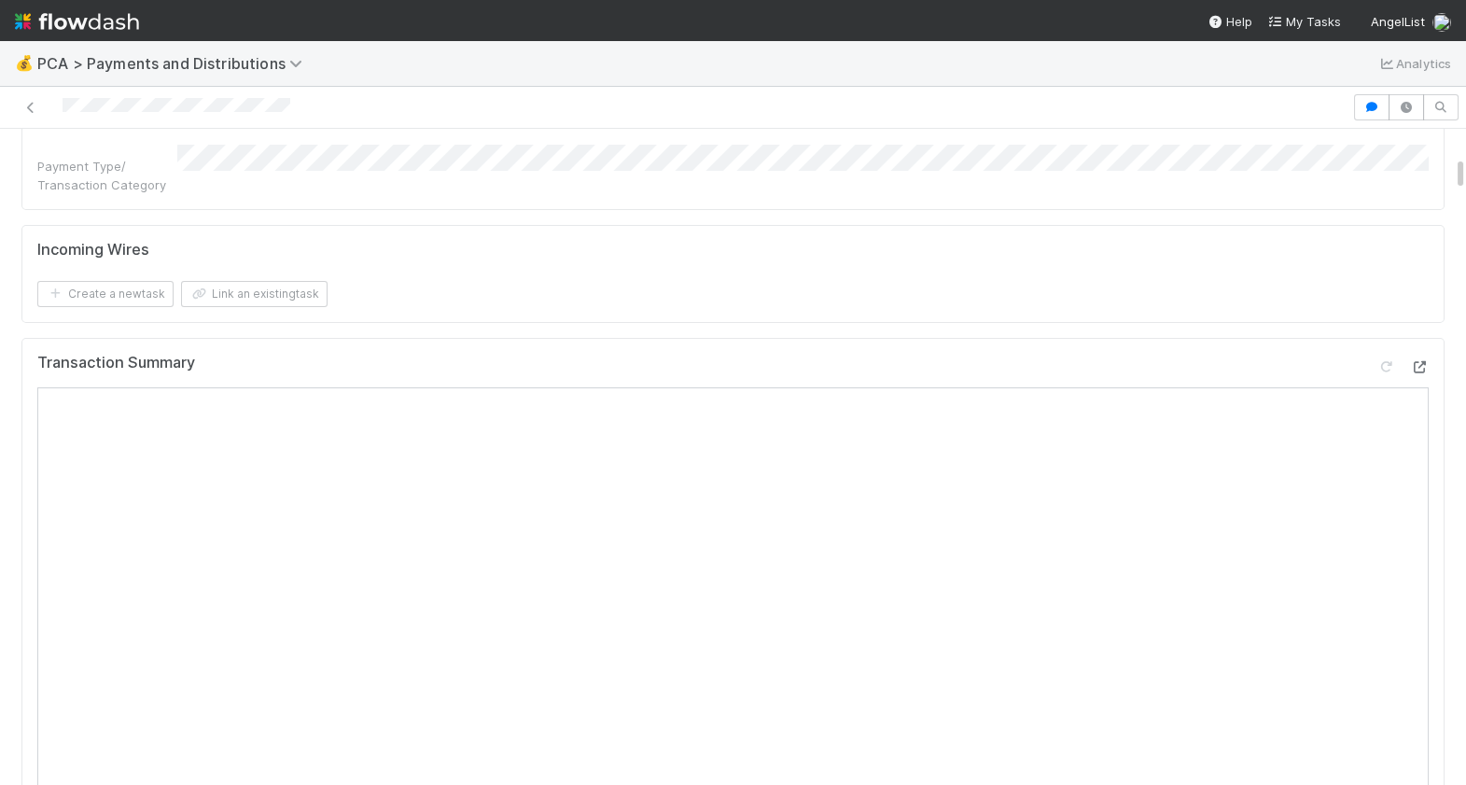
click at [1420, 361] on icon at bounding box center [1419, 367] width 19 height 12
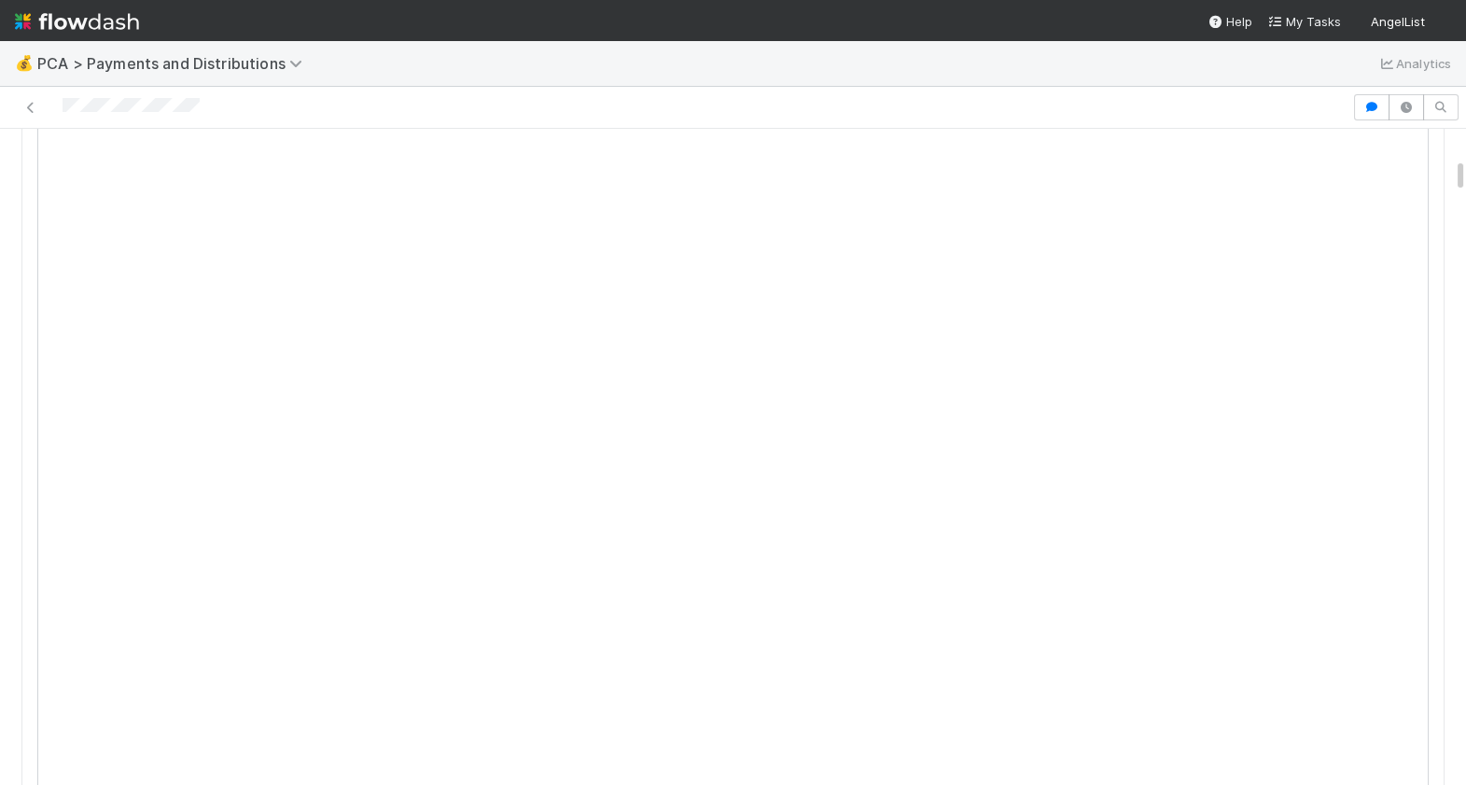
scroll to position [522, 0]
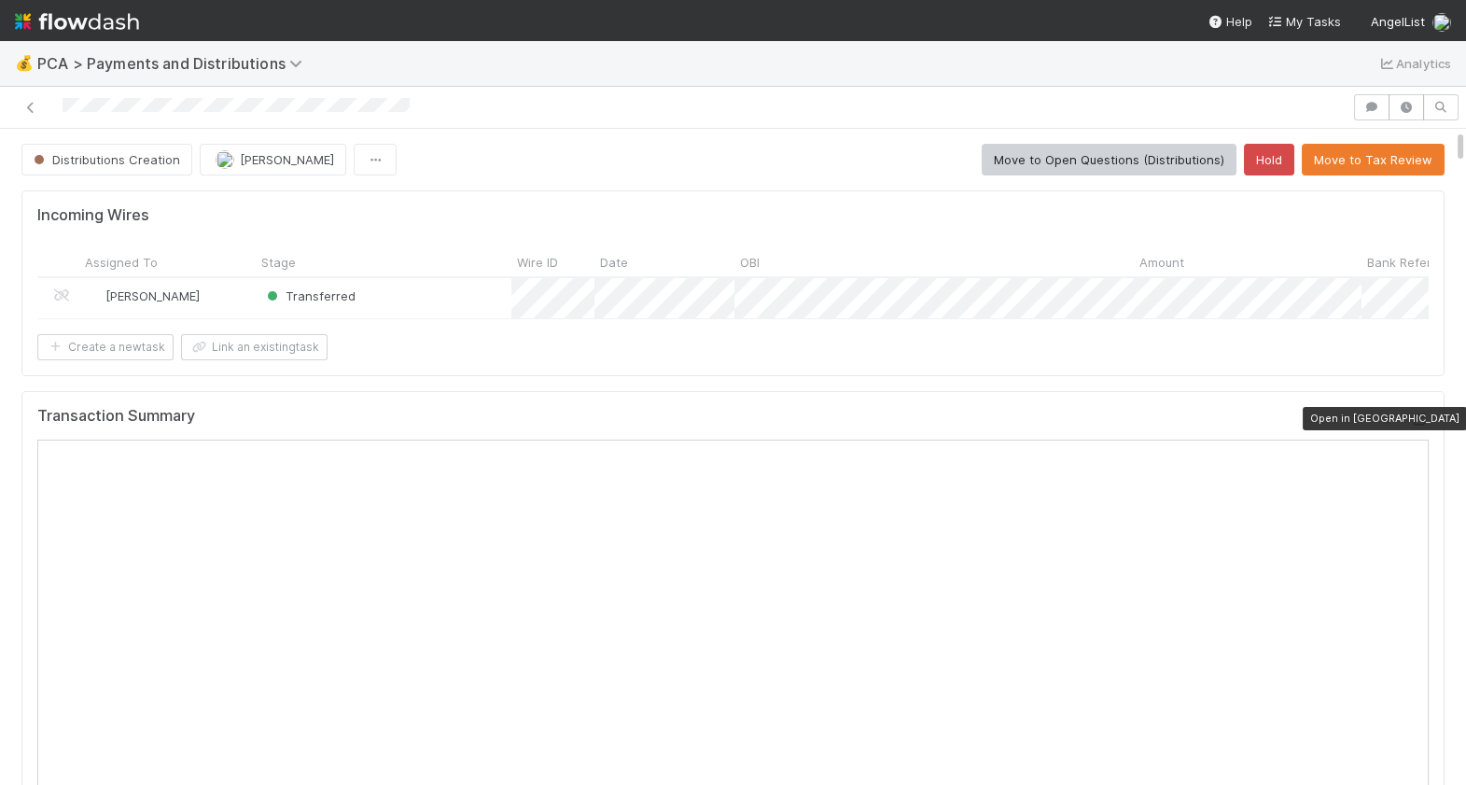
click at [1428, 421] on icon at bounding box center [1419, 419] width 19 height 12
click at [658, 420] on div at bounding box center [733, 392] width 1466 height 785
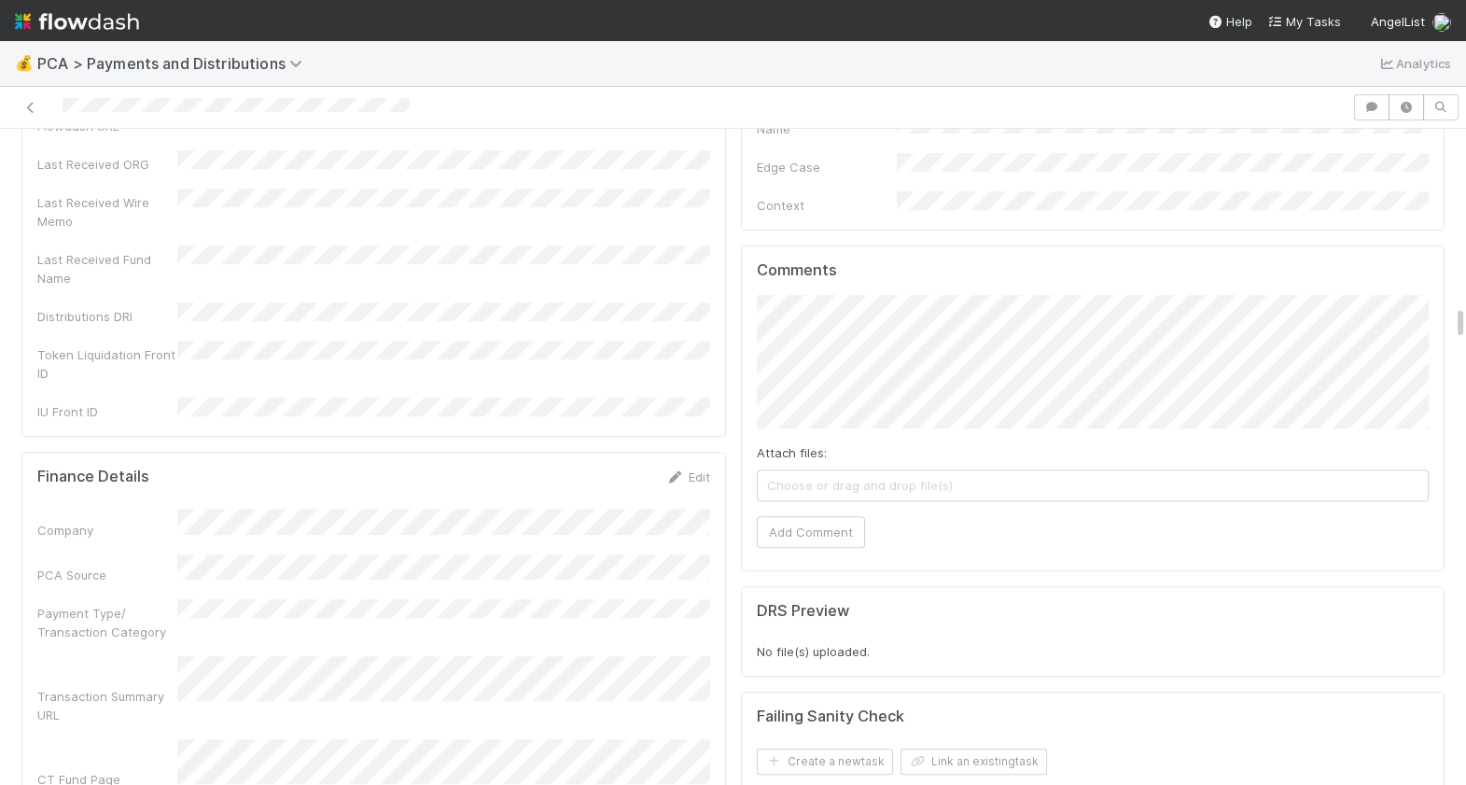
scroll to position [3180, 0]
